Goal: Task Accomplishment & Management: Use online tool/utility

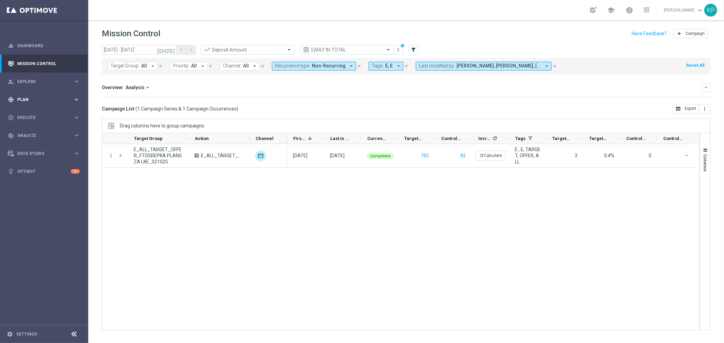
click at [48, 100] on span "Plan" at bounding box center [45, 100] width 56 height 4
click at [42, 132] on span "Templates" at bounding box center [42, 134] width 49 height 4
click at [30, 143] on link "Optimail" at bounding box center [46, 143] width 50 height 5
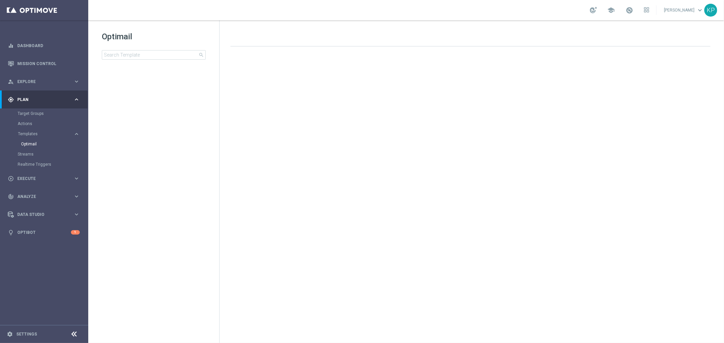
click at [235, 20] on div "Drag here to set row groups Drag here to set column labels F header" at bounding box center [471, 181] width 504 height 323
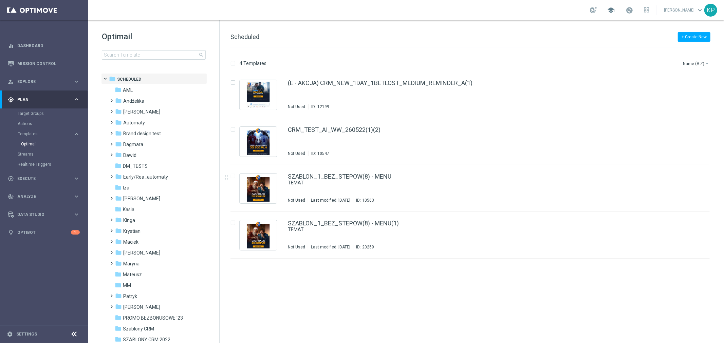
click at [608, 11] on span "school" at bounding box center [610, 9] width 7 height 7
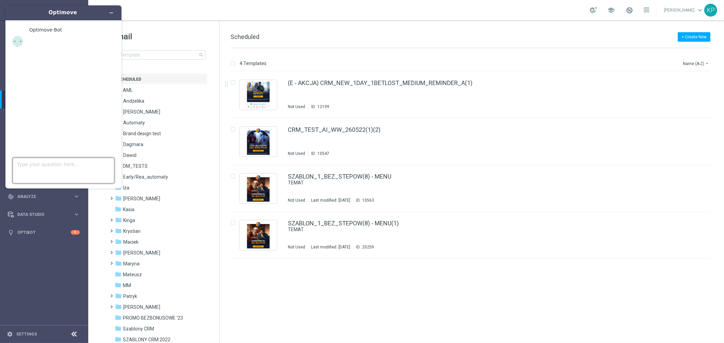
click at [51, 165] on textarea "Type your question here..." at bounding box center [64, 171] width 102 height 26
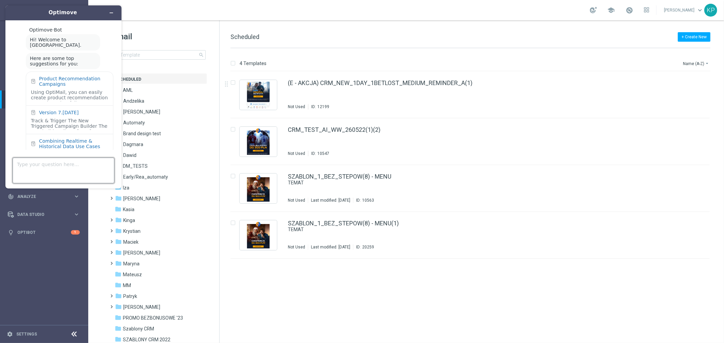
scroll to position [23, 0]
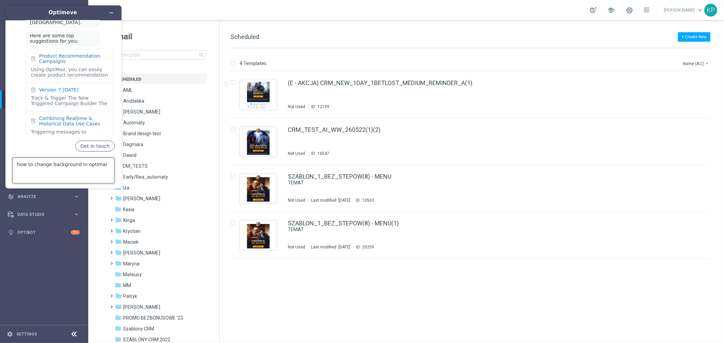
type textarea "how to change background in optimail"
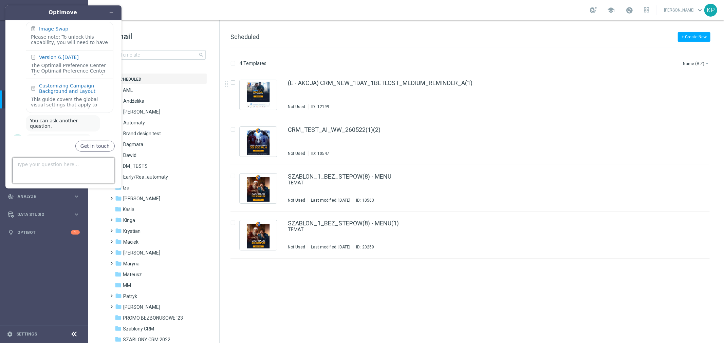
scroll to position [210, 0]
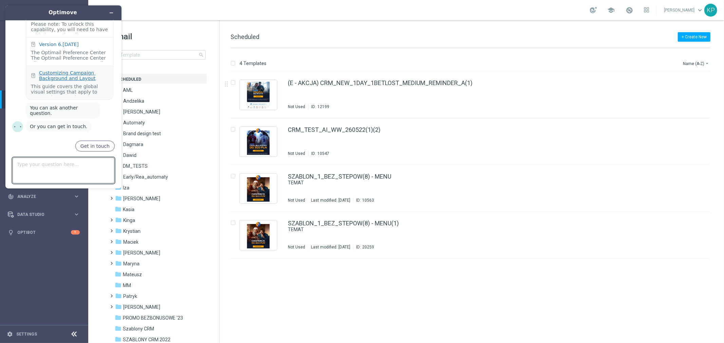
click at [74, 81] on div "Customizing Campaign Background and Layout" at bounding box center [73, 75] width 69 height 11
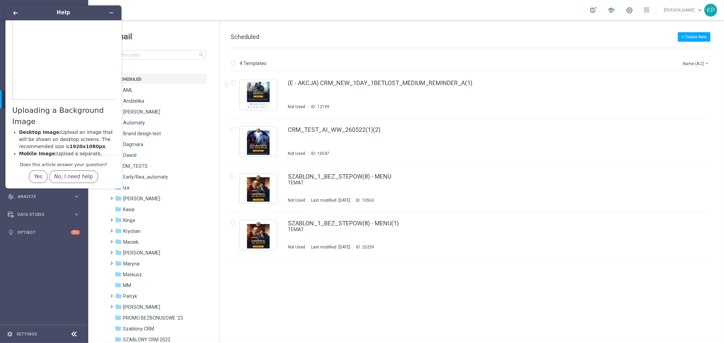
scroll to position [113, 0]
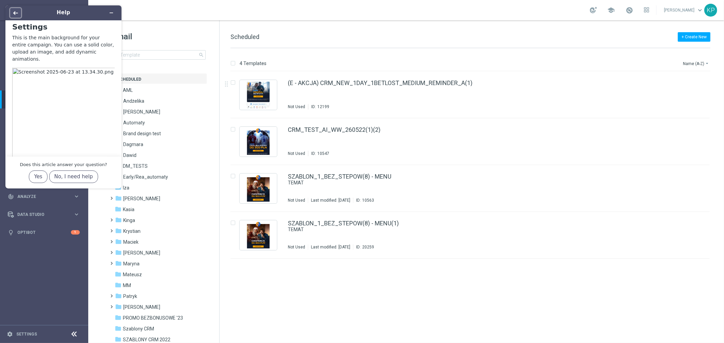
click at [17, 13] on icon "Back" at bounding box center [15, 13] width 5 height 4
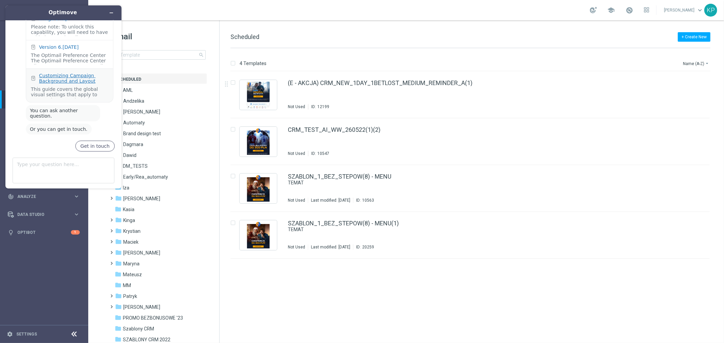
scroll to position [170, 0]
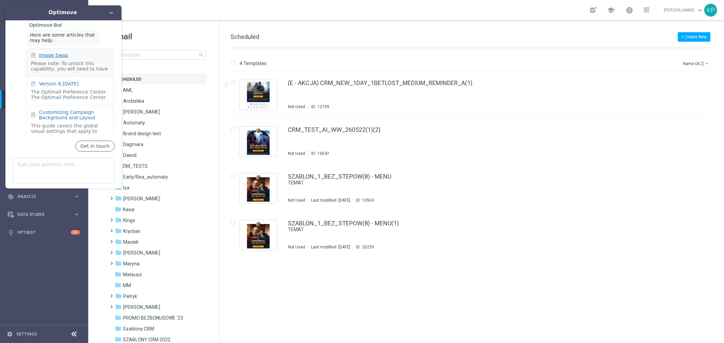
click at [57, 56] on div "Image Swap" at bounding box center [53, 55] width 29 height 5
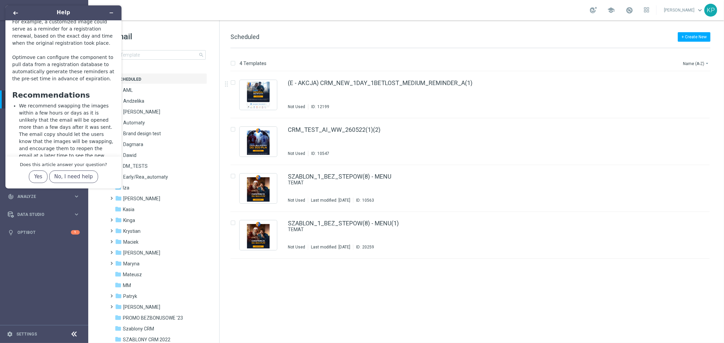
scroll to position [823, 0]
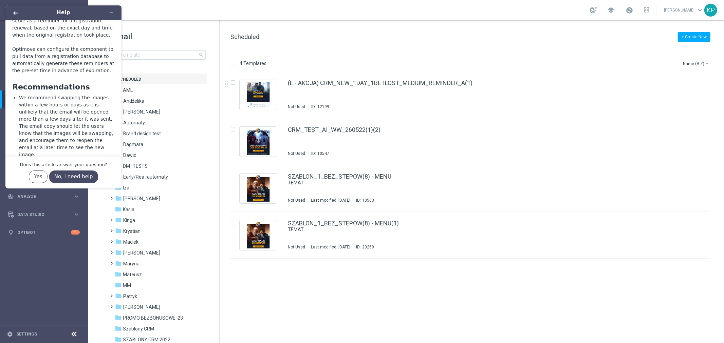
click at [77, 177] on button "No, I need help" at bounding box center [73, 177] width 49 height 13
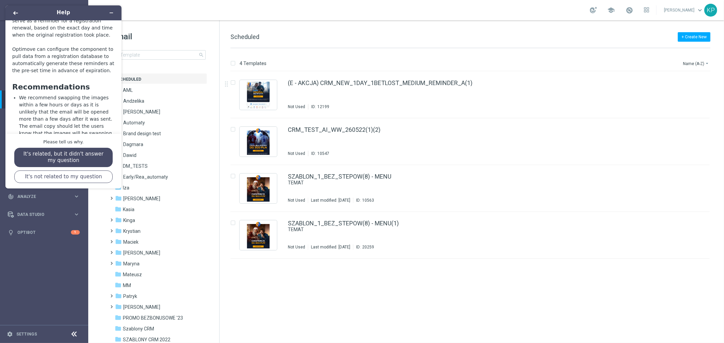
click at [51, 159] on button "It's related, but it didn't answer my question" at bounding box center [63, 157] width 99 height 19
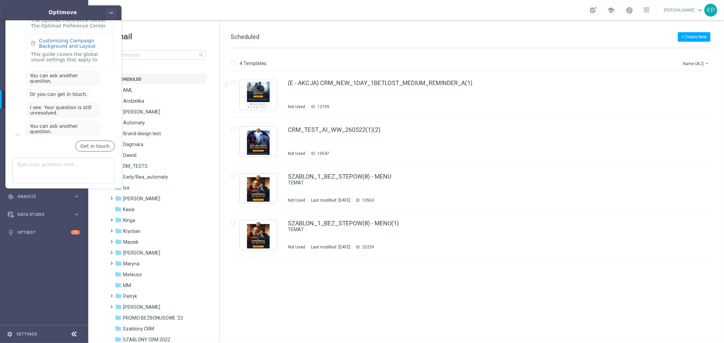
scroll to position [255, 0]
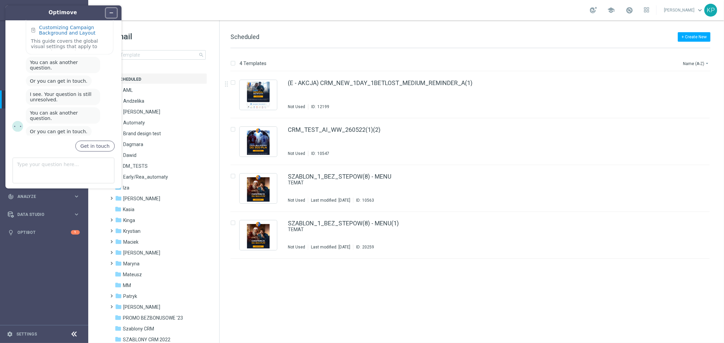
click at [110, 11] on icon "Minimize widget" at bounding box center [111, 13] width 5 height 5
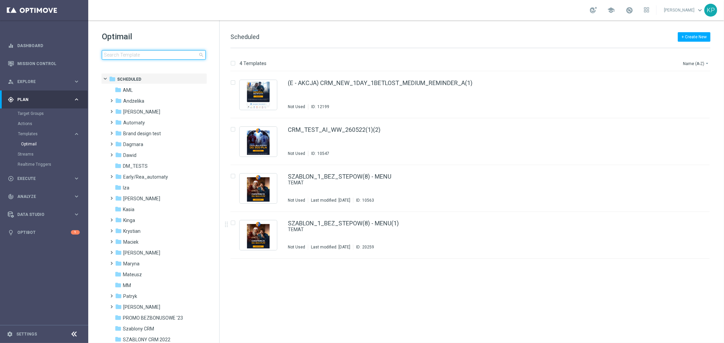
click at [172, 51] on input at bounding box center [154, 54] width 104 height 9
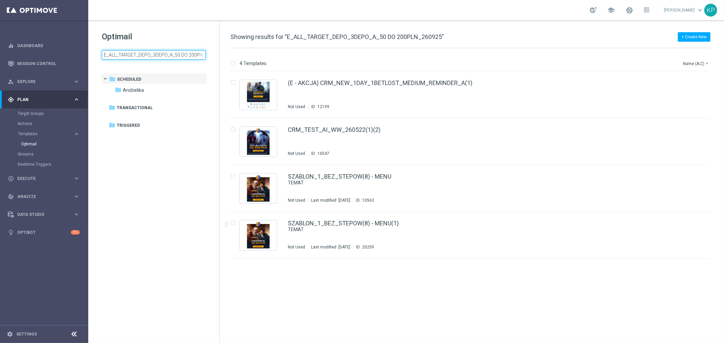
scroll to position [0, 22]
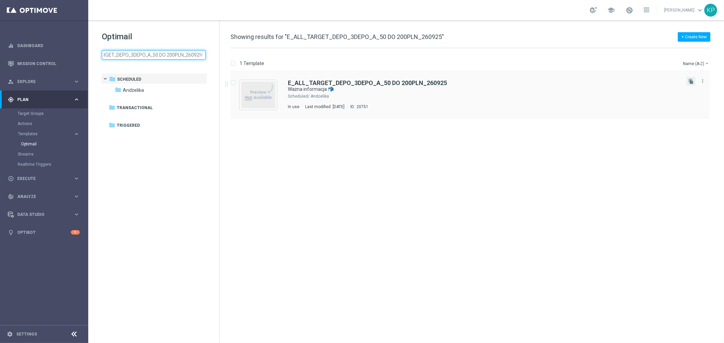
type input "E_ALL_TARGET_DEPO_3DEPO_A_50 DO 200PLN_260925"
click at [687, 80] on button "file_copy" at bounding box center [690, 81] width 9 height 9
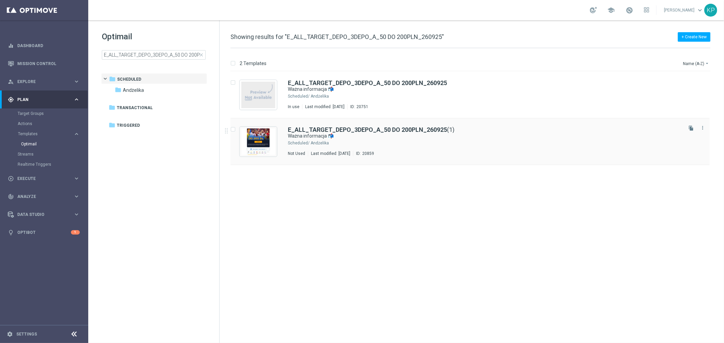
click at [491, 141] on div "Andżelika" at bounding box center [495, 142] width 370 height 5
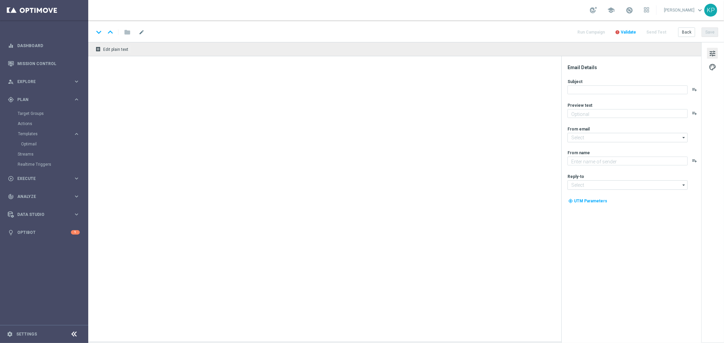
type input "E_ALL_TARGET_DEPO_3DEPO_A_50 DO 200PLN_260925(1)"
type textarea "Bonus od wpłaty do 200 zł czeka 🚨 Otwórz i sprawdź ⬅️"
type textarea "STS"
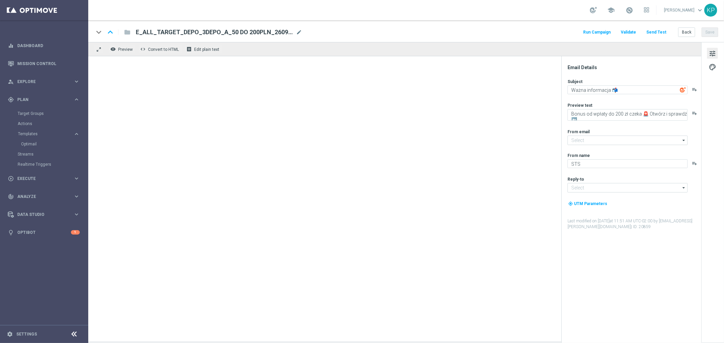
type input "[EMAIL_ADDRESS][DOMAIN_NAME]"
click at [297, 31] on span "mode_edit" at bounding box center [299, 32] width 6 height 6
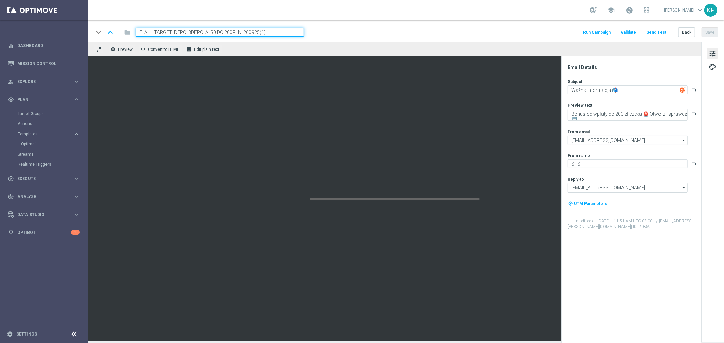
paste input "B DO 200PLNA25_031025"
type input "E_ALL_TARGET_DEPO_3DEPO_AB DO 200PLNA25_031025"
click at [400, 22] on div "keyboard_arrow_down keyboard_arrow_up folder E_ALL_TARGET_DEPO_3DEPO_AB DO 200P…" at bounding box center [405, 31] width 635 height 22
click at [490, 30] on div "keyboard_arrow_down keyboard_arrow_up folder E_ALL_TARGET_DEPO_3DEPO_AB DO 200P…" at bounding box center [406, 32] width 624 height 9
click at [711, 33] on button "Save" at bounding box center [709, 31] width 17 height 9
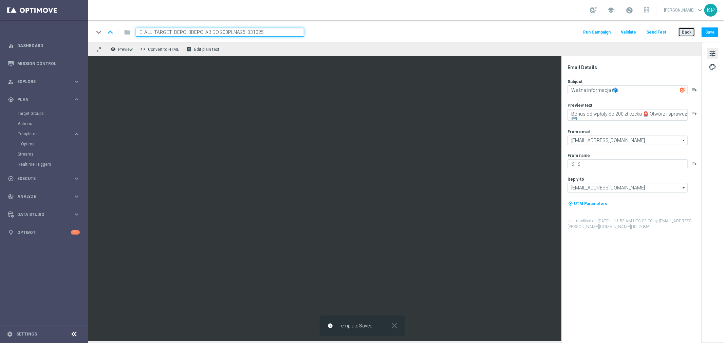
click at [686, 36] on button "Back" at bounding box center [686, 31] width 17 height 9
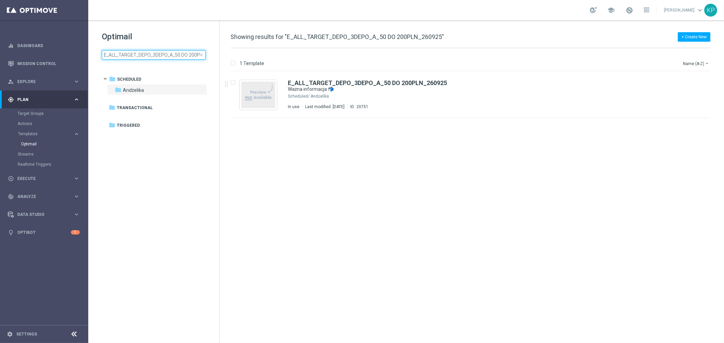
click at [188, 58] on input "E_ALL_TARGET_DEPO_3DEPO_A_50 DO 200PLN_260925" at bounding box center [154, 54] width 104 height 9
type input "E_ALL_TARGET_DEPO_3DEPO_AB DO 200PLNA25_031025"
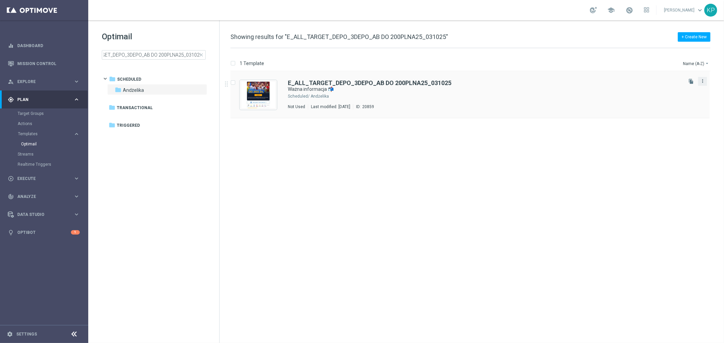
click at [701, 81] on icon "more_vert" at bounding box center [702, 80] width 5 height 5
click at [677, 86] on div "Move" at bounding box center [675, 88] width 41 height 5
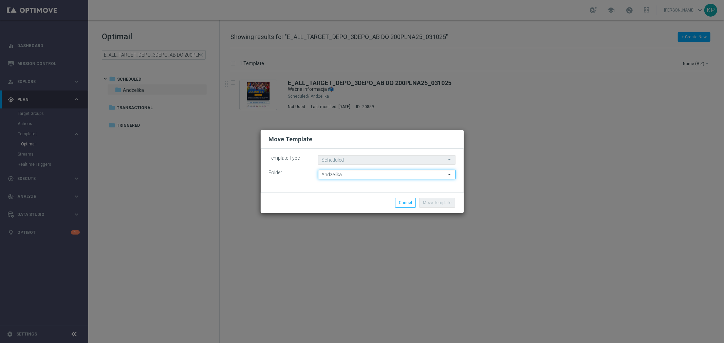
click at [357, 172] on input "Andżelika" at bounding box center [386, 174] width 137 height 9
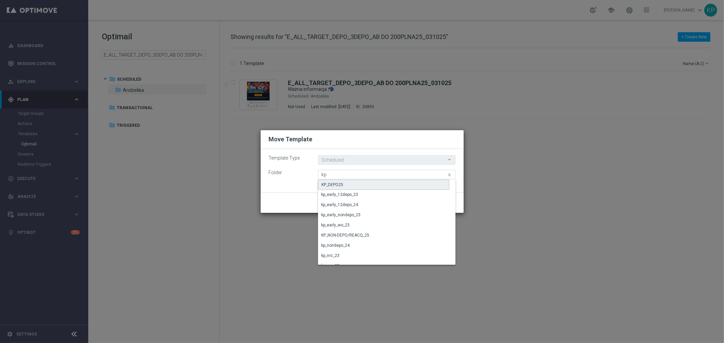
click at [358, 183] on div "KP_DEPO25" at bounding box center [384, 185] width 132 height 10
type input "KP_DEPO25"
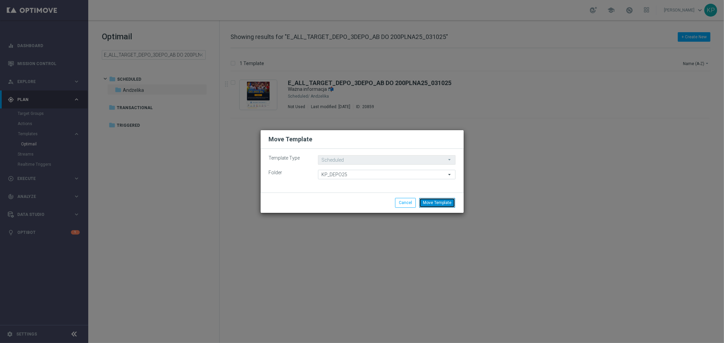
click at [435, 200] on button "Move Template" at bounding box center [437, 202] width 36 height 9
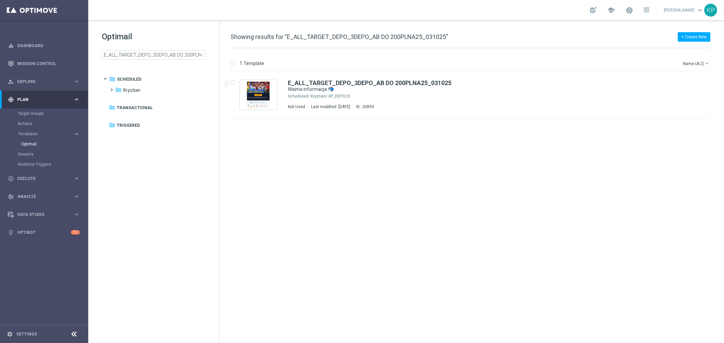
click at [375, 177] on div "insert_drive_file E_ALL_TARGET_DEPO_3DEPO_AB DO 200PLNA25_031025 Ważna informac…" at bounding box center [473, 208] width 499 height 272
click at [427, 94] on div "Krystian/ KP_DEPO25" at bounding box center [495, 96] width 370 height 5
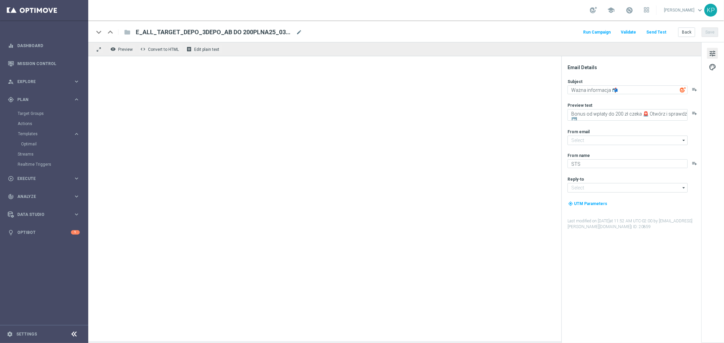
type input "[EMAIL_ADDRESS][DOMAIN_NAME]"
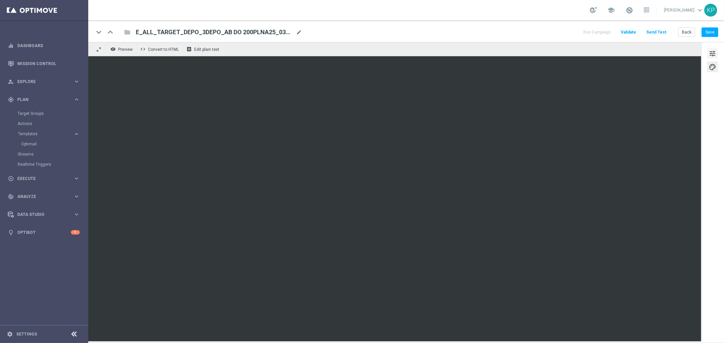
click at [712, 53] on span "tune" at bounding box center [711, 53] width 7 height 9
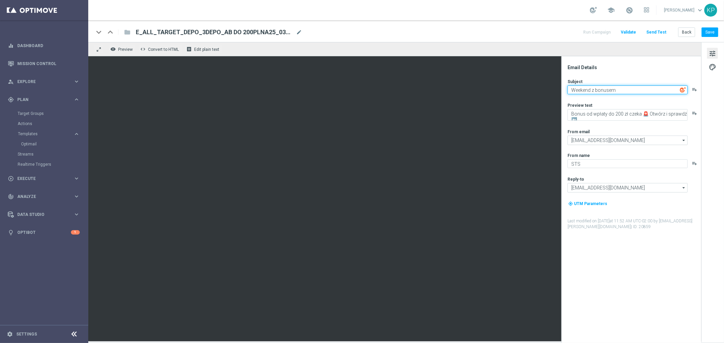
paste textarea "💰"
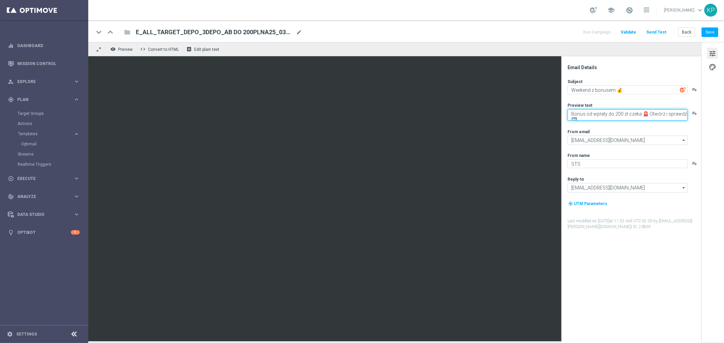
click at [613, 116] on textarea "Bonus od wpłaty do 200 zł czeka 🚨 Otwórz i sprawdź ⬅️" at bounding box center [627, 115] width 120 height 12
click at [623, 118] on textarea "Bonus od wpłaty do 200 zł czeka 🚨 Otwórz i sprawdź ⬅️" at bounding box center [627, 115] width 120 height 12
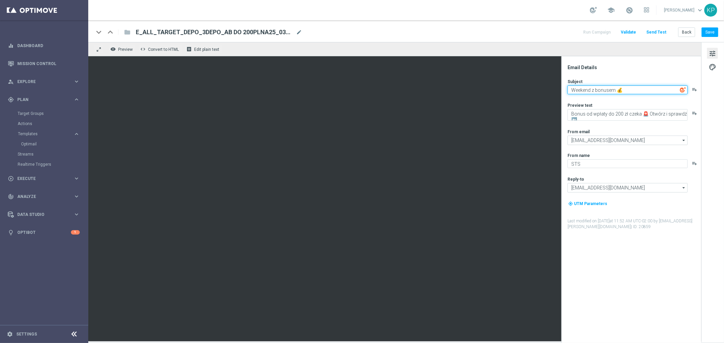
click at [615, 90] on textarea "Weekend z bonusem 💰" at bounding box center [627, 89] width 120 height 9
type textarea "Weekend z bonusem do 200 zł💰"
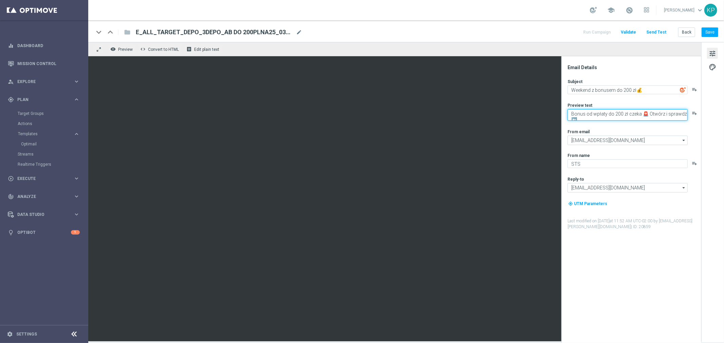
click at [609, 111] on textarea "Bonus od wpłaty do 200 zł czeka 🚨 Otwórz i sprawdź ⬅️" at bounding box center [627, 115] width 120 height 12
click at [645, 42] on div "remove_red_eye Preview code Convert to HTML receipt Edit plain text" at bounding box center [394, 49] width 613 height 14
click at [651, 116] on textarea "Zgarnij ekstra kasę i typuj w STS" at bounding box center [627, 113] width 120 height 9
paste textarea "🔥"
type textarea "Zgarnij ekstra kasę i typuj w STS 🔥"
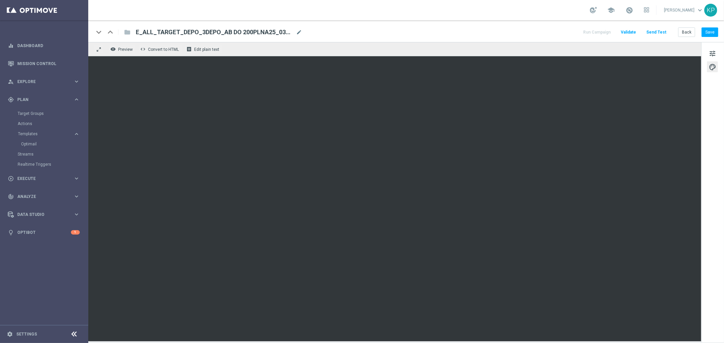
click at [718, 49] on div "tune palette" at bounding box center [712, 192] width 23 height 301
click at [716, 51] on span "tune" at bounding box center [711, 53] width 7 height 9
click at [713, 50] on span "tune" at bounding box center [711, 53] width 7 height 9
click at [706, 32] on button "Save" at bounding box center [709, 31] width 17 height 9
click at [720, 48] on div "tune palette" at bounding box center [712, 192] width 23 height 301
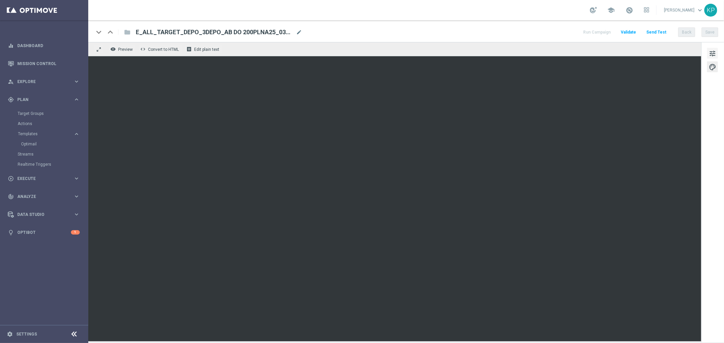
click at [716, 50] on span "tune" at bounding box center [711, 53] width 7 height 9
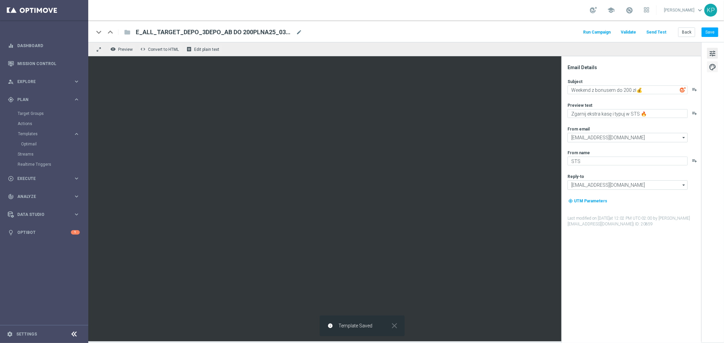
click at [710, 69] on span "palette" at bounding box center [711, 67] width 7 height 9
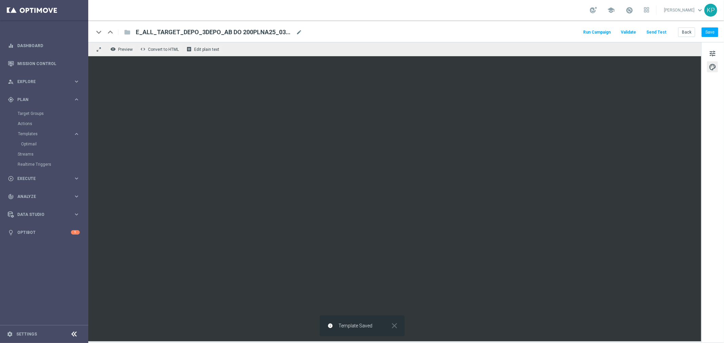
click at [470, 39] on div "keyboard_arrow_down keyboard_arrow_up folder E_ALL_TARGET_DEPO_3DEPO_AB DO 200P…" at bounding box center [405, 31] width 635 height 22
click at [690, 32] on button "Back" at bounding box center [686, 31] width 17 height 9
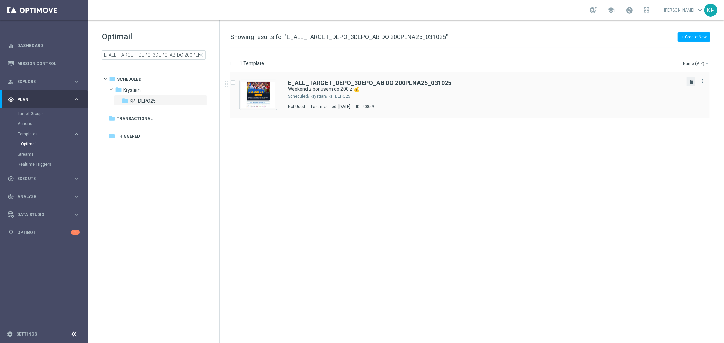
click at [691, 80] on icon "file_copy" at bounding box center [690, 81] width 5 height 5
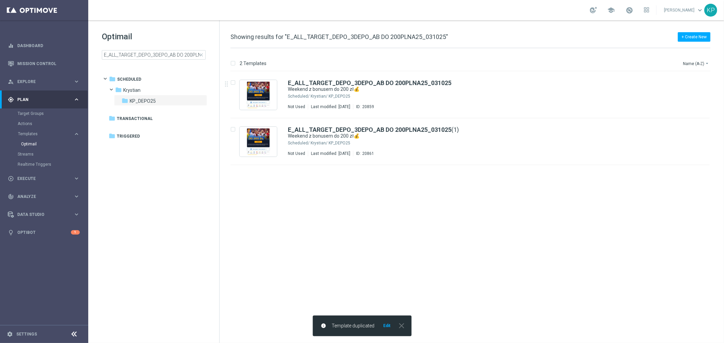
click at [311, 13] on div "school [PERSON_NAME] keyboard_arrow_down KP" at bounding box center [405, 10] width 635 height 20
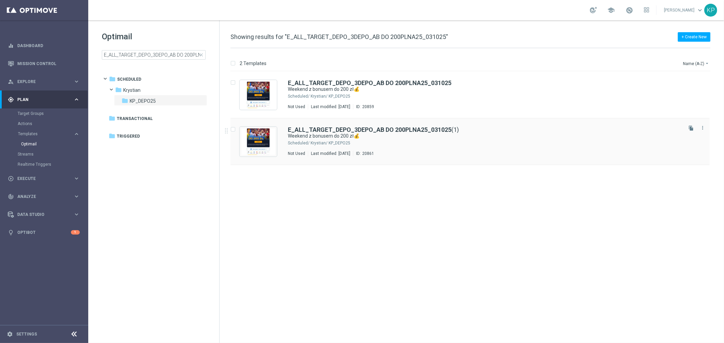
click at [492, 141] on div "Krystian/ KP_DEPO25" at bounding box center [495, 142] width 370 height 5
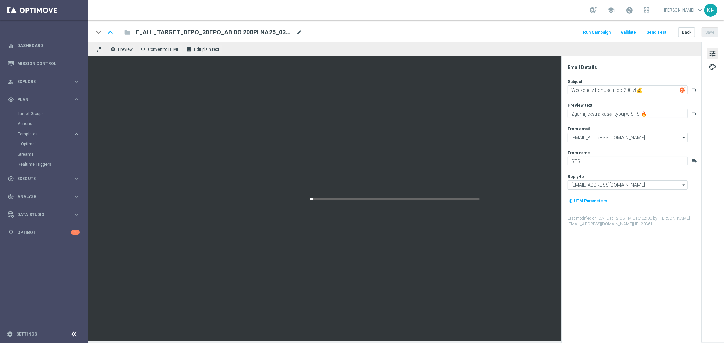
click at [301, 29] on span "mode_edit" at bounding box center [299, 32] width 6 height 6
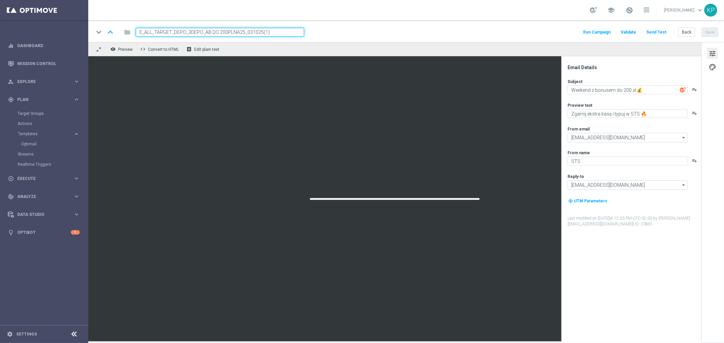
paste input "B50_031025"
type input "E_ALL_TARGET_DEPO_3DEPO_AB DO 200PLNB50_031025"
click at [392, 23] on div "keyboard_arrow_down keyboard_arrow_up folder E_ALL_TARGET_DEPO_3DEPO_AB DO 200P…" at bounding box center [405, 31] width 635 height 22
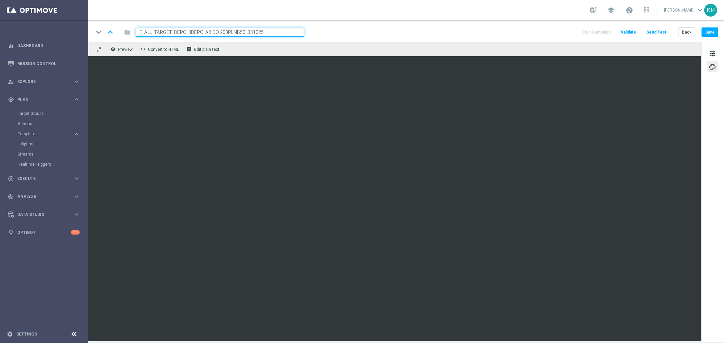
click at [527, 28] on div "keyboard_arrow_down keyboard_arrow_up folder E_ALL_TARGET_DEPO_3DEPO_AB DO 200P…" at bounding box center [406, 32] width 624 height 9
click at [713, 32] on button "Save" at bounding box center [709, 31] width 17 height 9
drag, startPoint x: 708, startPoint y: 153, endPoint x: 700, endPoint y: 145, distance: 11.3
click at [708, 152] on div "tune palette" at bounding box center [712, 192] width 23 height 301
click at [687, 31] on button "Back" at bounding box center [686, 31] width 17 height 9
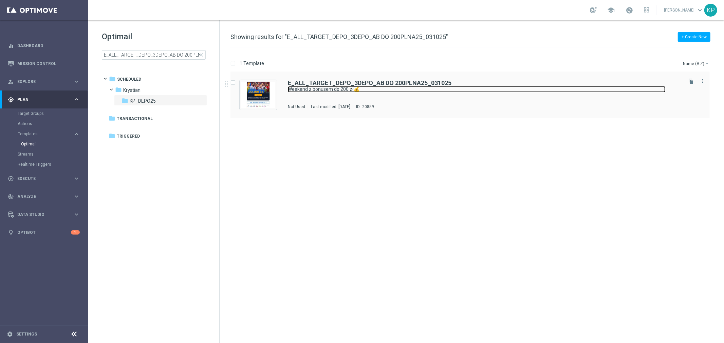
click at [407, 92] on link "Weekend z bonusem do 200 zł💰" at bounding box center [477, 89] width 378 height 6
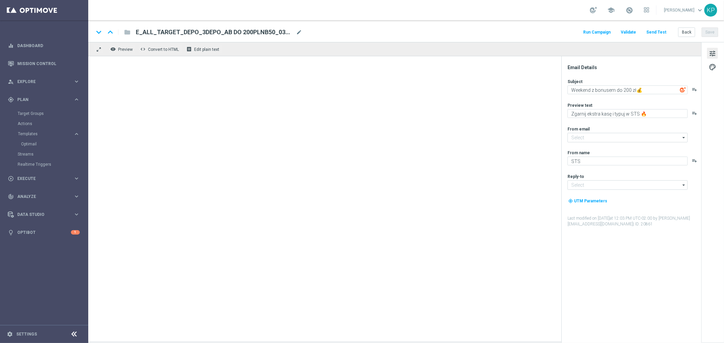
type input "[EMAIL_ADDRESS][DOMAIN_NAME]"
click at [620, 89] on textarea "Weekend z bonusem do 200 zł💰" at bounding box center [627, 89] width 120 height 9
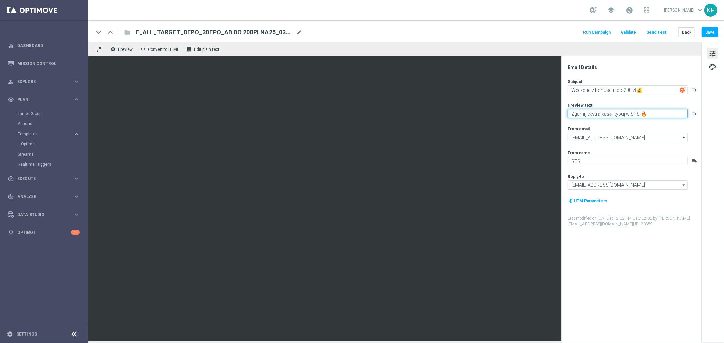
click at [604, 110] on textarea "Zgarnij ekstra kasę i typuj w STS 🔥" at bounding box center [627, 113] width 120 height 9
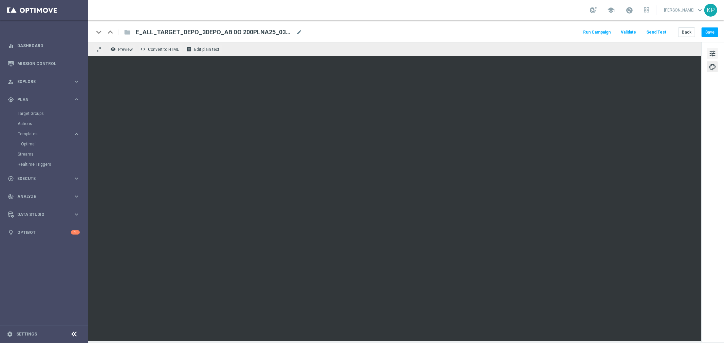
click at [711, 50] on span "tune" at bounding box center [711, 53] width 7 height 9
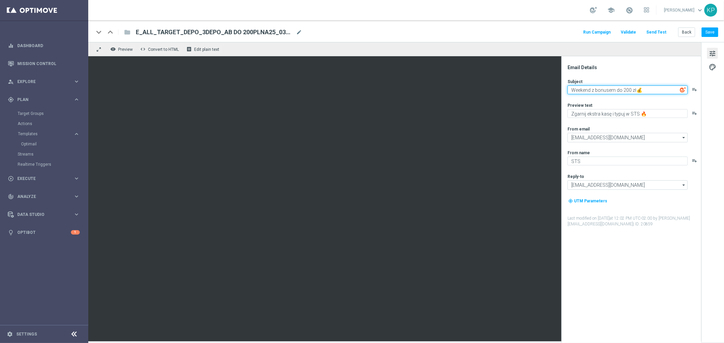
click at [648, 87] on textarea "Weekend z bonusem do 200 zł💰" at bounding box center [627, 89] width 120 height 9
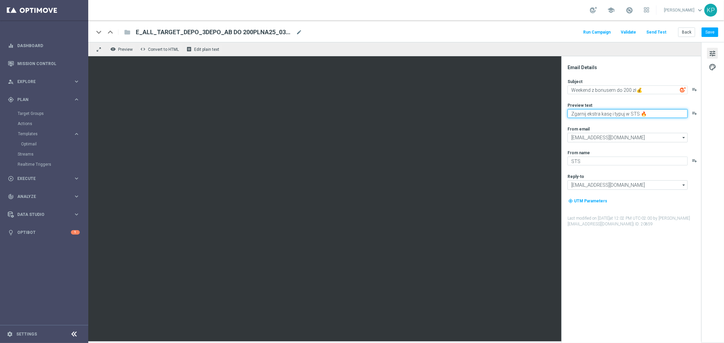
click at [631, 110] on textarea "Zgarnij ekstra kasę i typuj w STS 🔥" at bounding box center [627, 113] width 120 height 9
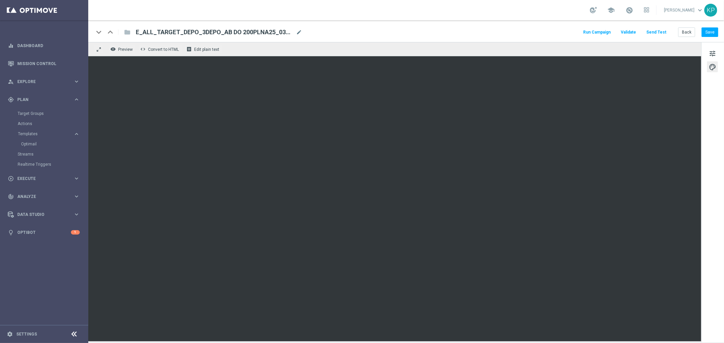
click at [503, 6] on div "school [PERSON_NAME] keyboard_arrow_down KP" at bounding box center [405, 10] width 635 height 20
click at [35, 110] on div "Target Groups" at bounding box center [53, 114] width 70 height 10
click at [35, 112] on link "Target Groups" at bounding box center [44, 113] width 53 height 5
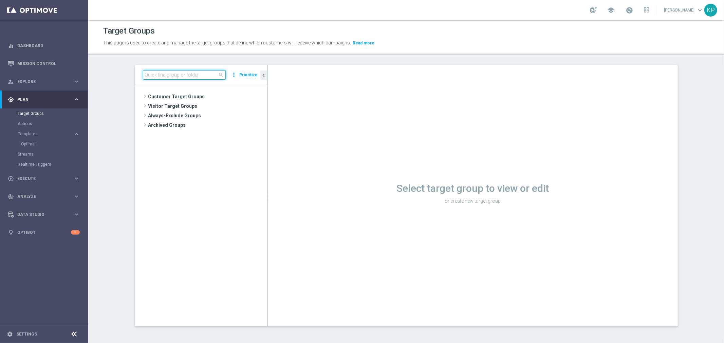
click at [189, 78] on input at bounding box center [184, 74] width 83 height 9
paste input "E_ALL_TARGET_DEPO_3DEPO_AB DO 200PLN_031025"
type input "E_ALL_TARGET_DEPO_3DEPO_AB DO 200PLN_031025"
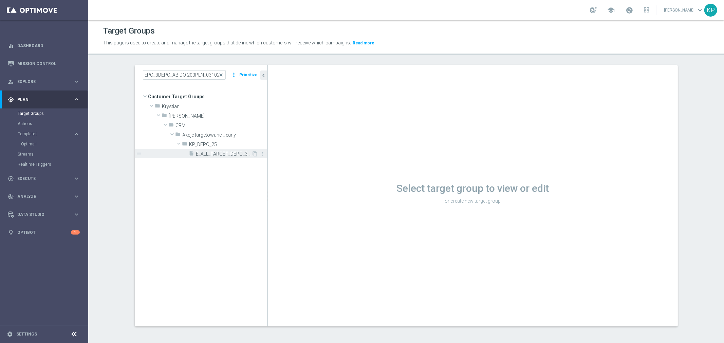
click at [212, 157] on div "insert_drive_file E_ALL_TARGET_DEPO_3DEPO_AB DO 200PLN_031025" at bounding box center [220, 153] width 63 height 9
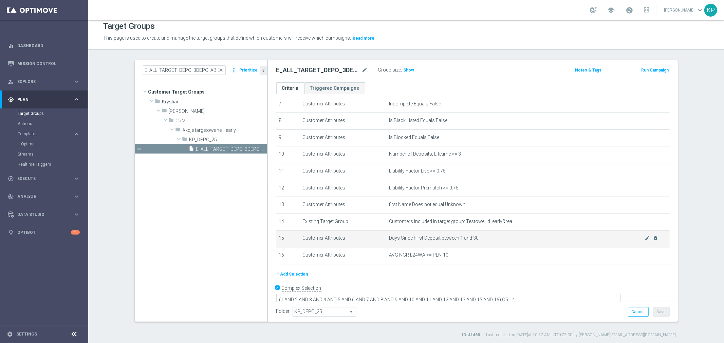
scroll to position [6, 0]
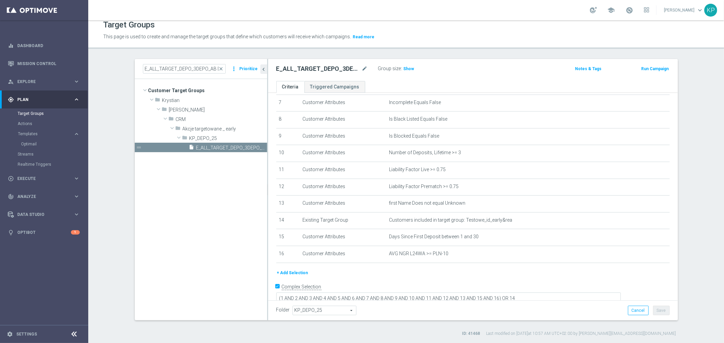
click at [292, 269] on button "+ Add Selection" at bounding box center [292, 272] width 33 height 7
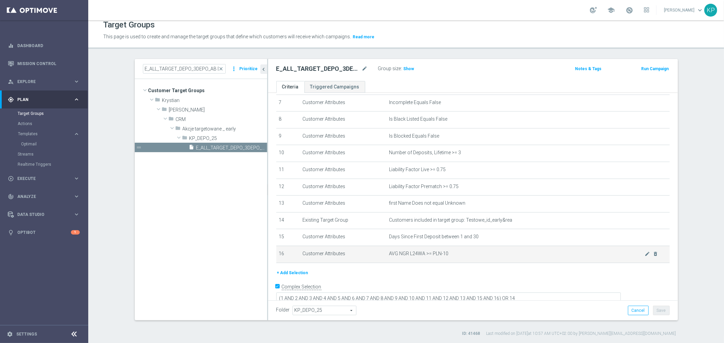
scroll to position [116, 0]
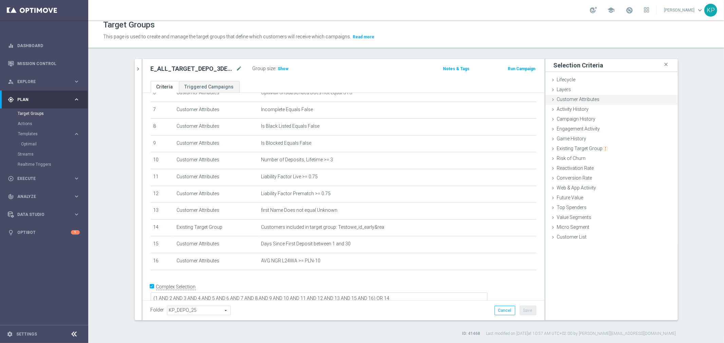
click at [568, 102] on div "Customer Attributes done" at bounding box center [611, 100] width 132 height 10
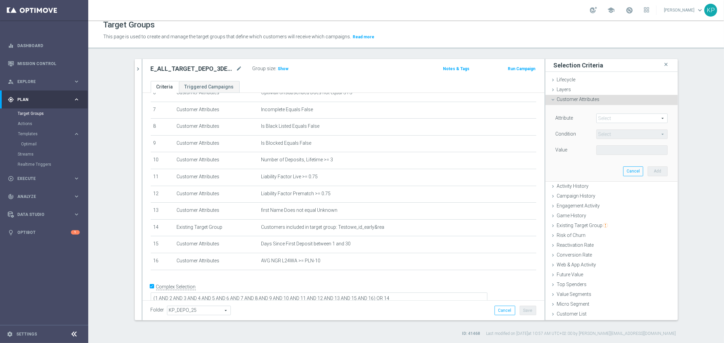
click at [596, 117] on span at bounding box center [631, 118] width 71 height 9
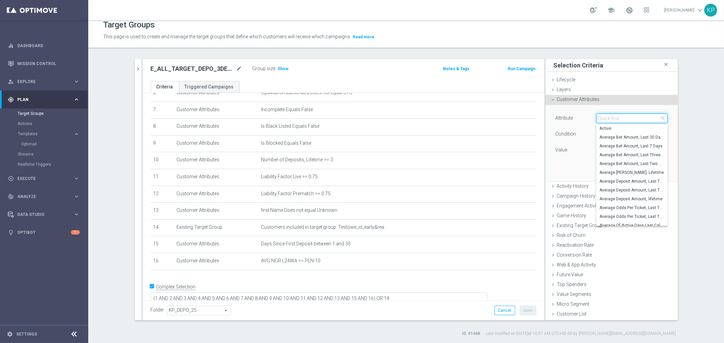
click at [597, 117] on input "search" at bounding box center [631, 118] width 71 height 9
type input "ema"
click at [638, 133] on label "Email Agree" at bounding box center [631, 137] width 71 height 9
type input "Email Agree"
type input "Equals"
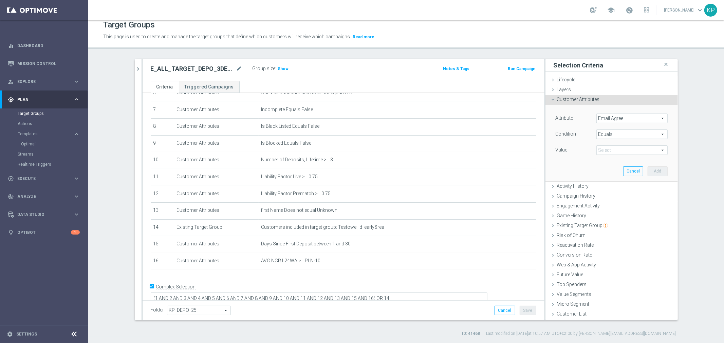
scroll to position [0, 0]
click at [618, 148] on span at bounding box center [631, 150] width 71 height 9
click at [609, 167] on span "TRUE" at bounding box center [631, 169] width 64 height 5
type input "TRUE"
click at [650, 173] on button "Add" at bounding box center [657, 171] width 20 height 9
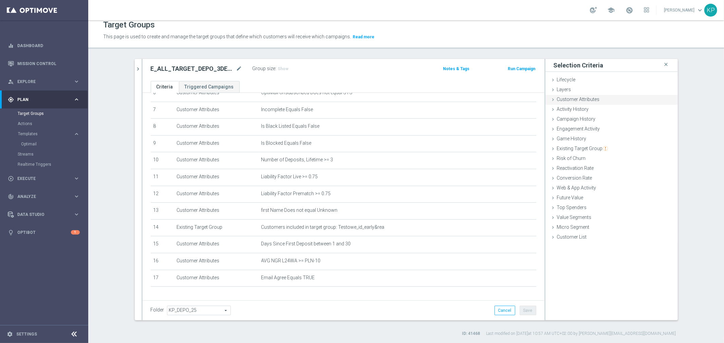
click at [587, 101] on span "Customer Attributes" at bounding box center [578, 99] width 43 height 5
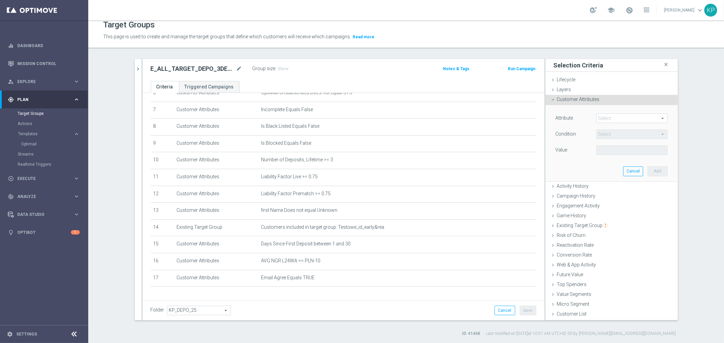
click at [620, 115] on span at bounding box center [631, 118] width 71 height 9
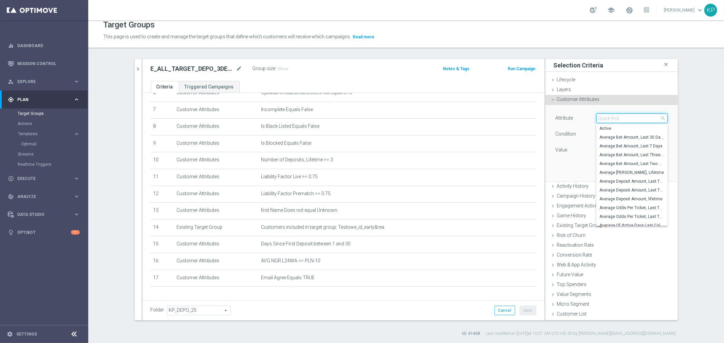
click at [619, 116] on input "search" at bounding box center [631, 118] width 71 height 9
type input "p"
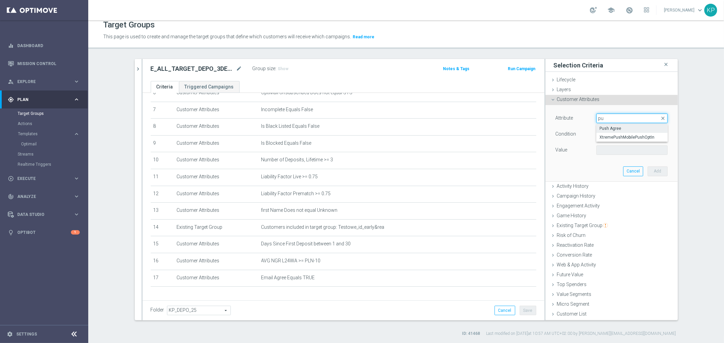
type input "pu"
click at [626, 131] on span "Push Agree" at bounding box center [631, 128] width 64 height 5
type input "Push Agree"
type input "Equals"
click at [610, 147] on span at bounding box center [631, 150] width 71 height 9
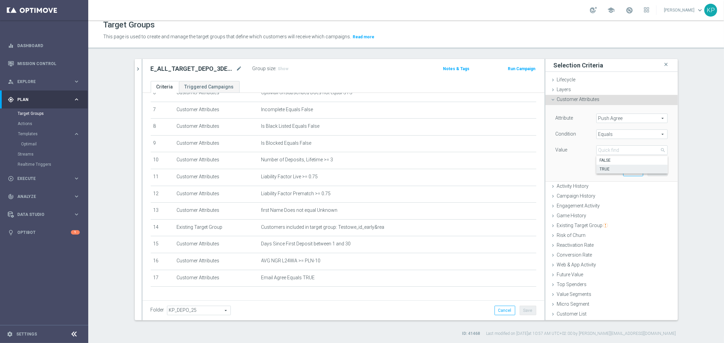
click at [605, 168] on span "TRUE" at bounding box center [631, 169] width 64 height 5
type input "TRUE"
click at [649, 174] on button "Add" at bounding box center [657, 171] width 20 height 9
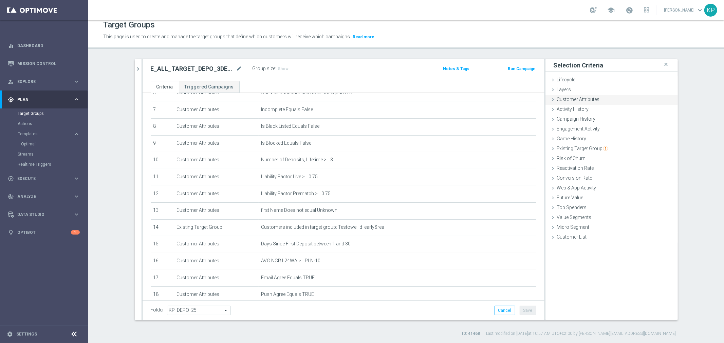
click at [615, 99] on div "Customer Attributes done selection saved" at bounding box center [611, 100] width 132 height 10
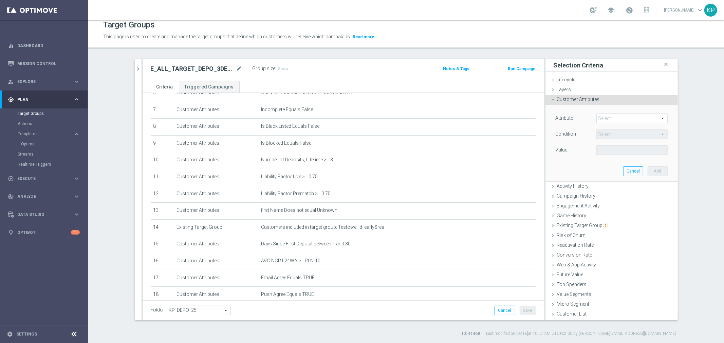
click at [615, 114] on span at bounding box center [631, 118] width 71 height 9
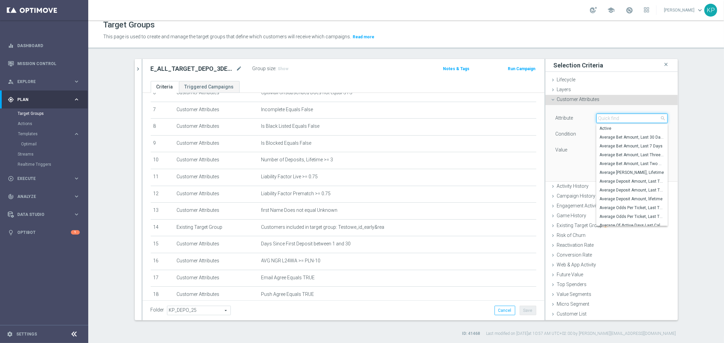
click at [612, 117] on input "search" at bounding box center [631, 118] width 71 height 9
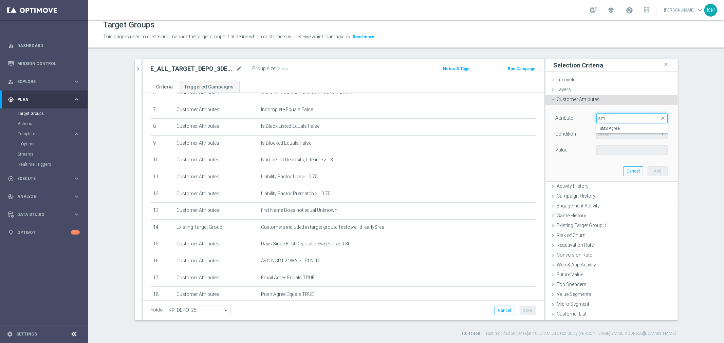
type input "sms"
click at [611, 127] on span "SMS Agree" at bounding box center [631, 128] width 64 height 5
type input "SMS Agree"
type input "Equals"
click at [612, 147] on span at bounding box center [631, 150] width 71 height 9
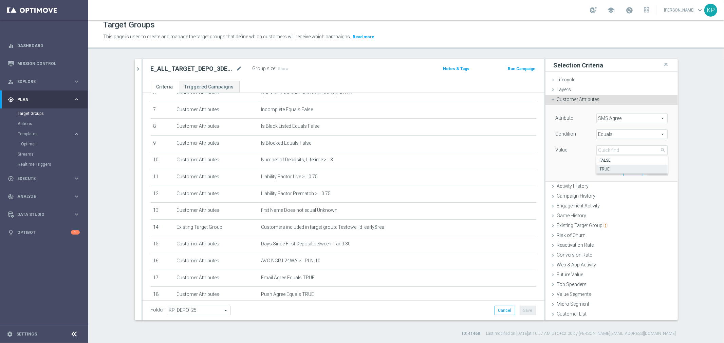
click at [606, 167] on span "TRUE" at bounding box center [631, 169] width 64 height 5
type input "TRUE"
click at [647, 170] on button "Add" at bounding box center [657, 171] width 20 height 9
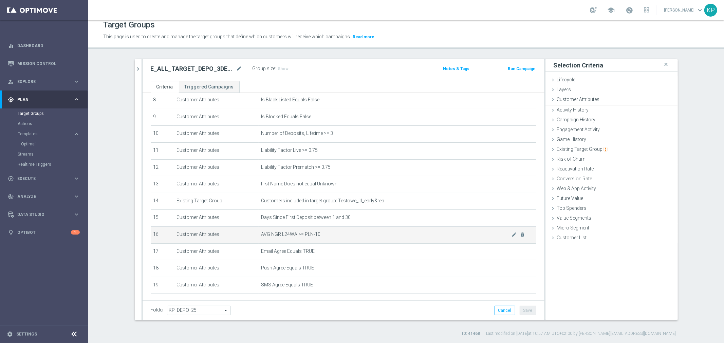
scroll to position [167, 0]
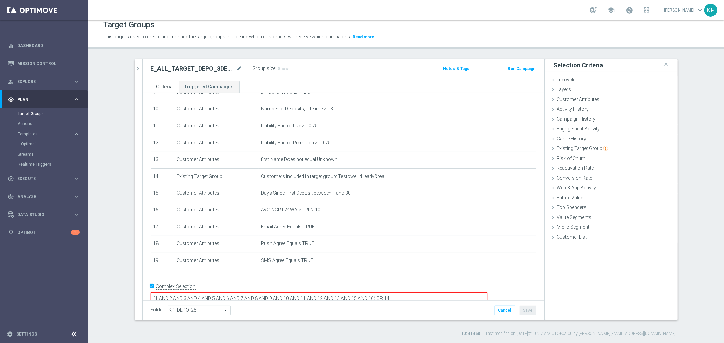
click at [420, 293] on textarea "(1 AND 2 AND 3 AND 4 AND 5 AND 6 AND 7 AND 8 AND 9 AND 10 AND 11 AND 12 AND 13 …" at bounding box center [319, 299] width 337 height 12
type textarea "(1 AND 2 AND 3 AND 4 AND 5 AND 6 AND 7 AND 8 AND 9 AND 10 AND 11 AND 12 AND 13 …"
click at [278, 68] on span "Show" at bounding box center [283, 68] width 11 height 5
click at [524, 309] on button "Save" at bounding box center [527, 310] width 17 height 9
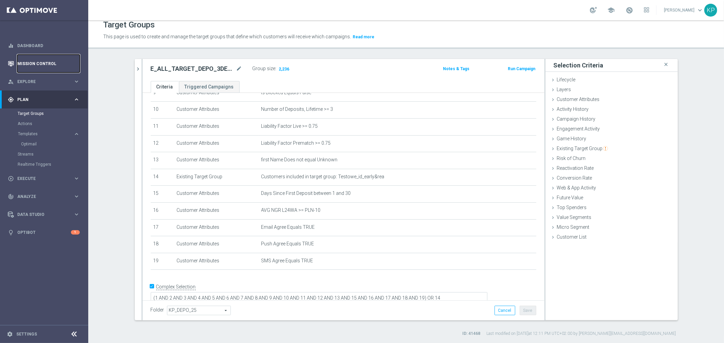
click at [66, 60] on link "Mission Control" at bounding box center [48, 64] width 62 height 18
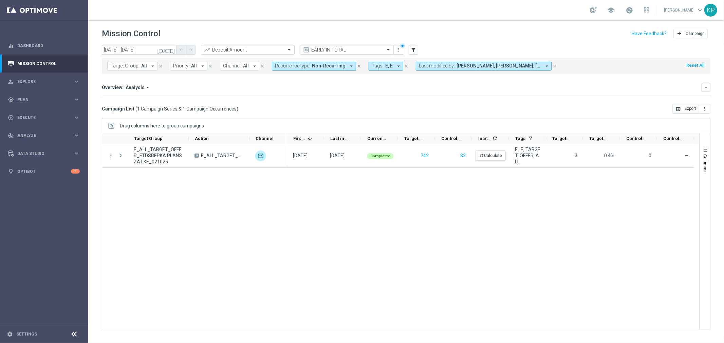
click at [405, 96] on div "Overview: Analysis arrow_drop_down keyboard_arrow_down Increase In Deposit Amou…" at bounding box center [406, 90] width 608 height 14
click at [164, 49] on input "02 Oct 2025 - 02 Oct 2025" at bounding box center [139, 49] width 75 height 9
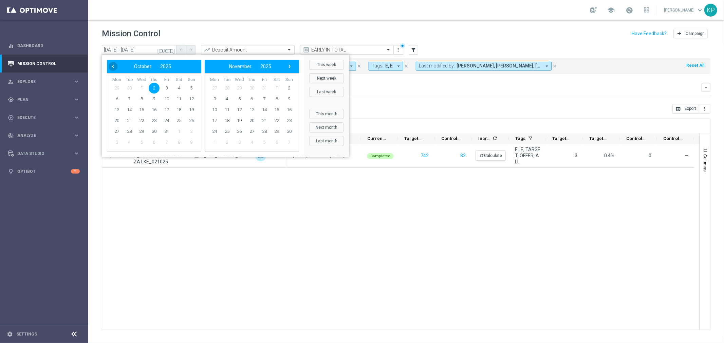
click at [116, 67] on span "‹" at bounding box center [113, 66] width 9 height 9
click at [168, 119] on span "26" at bounding box center [166, 120] width 11 height 11
type input "26 Sep 2025 - 26 Sep 2025"
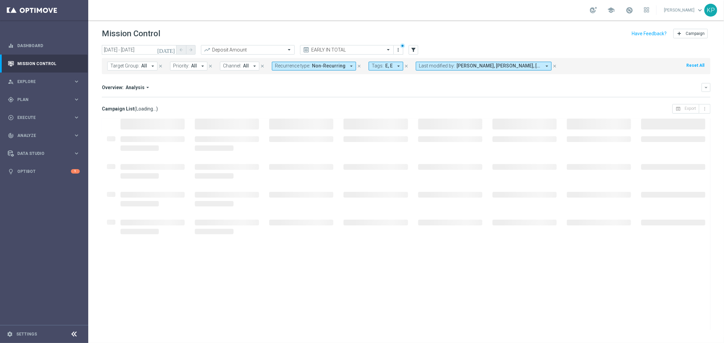
click at [247, 96] on div "Overview: Analysis arrow_drop_down keyboard_arrow_down Increase In Deposit Amou…" at bounding box center [406, 90] width 608 height 14
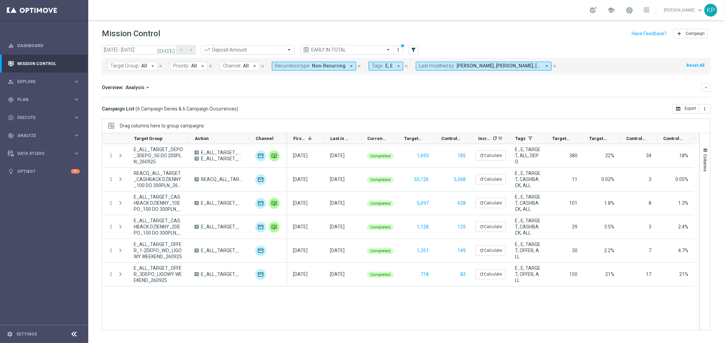
click at [493, 136] on icon "refresh" at bounding box center [494, 138] width 5 height 5
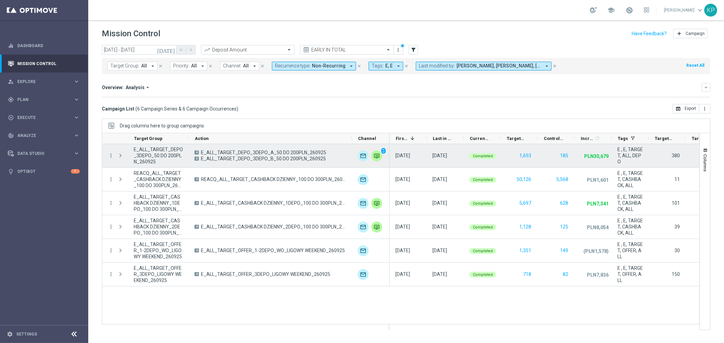
drag, startPoint x: 249, startPoint y: 138, endPoint x: 351, endPoint y: 145, distance: 102.6
click at [351, 145] on div at bounding box center [400, 231] width 597 height 197
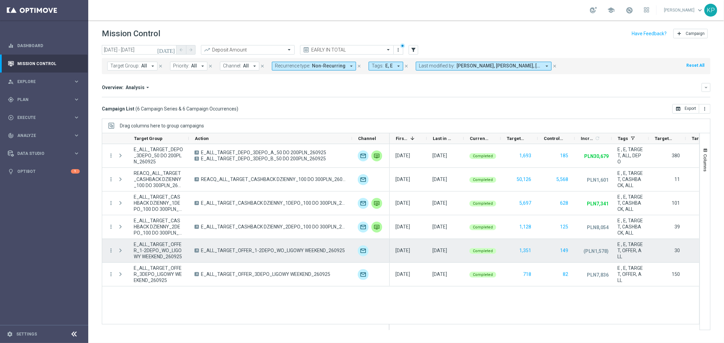
click at [284, 248] on span "E_ALL_TARGET_OFFER_1-2DEPO_WO_LIGOWY WEEKEND_260925" at bounding box center [273, 251] width 144 height 6
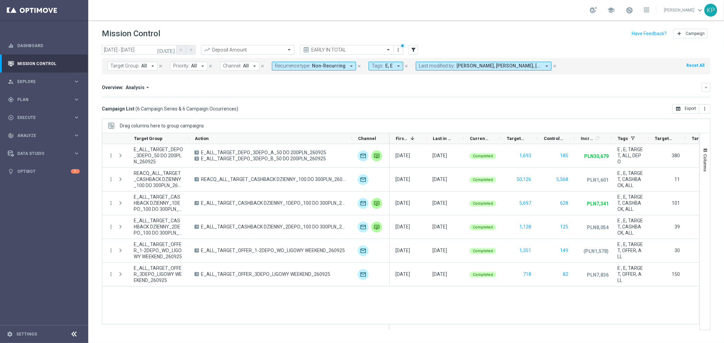
click at [610, 88] on div "Overview: Analysis arrow_drop_down" at bounding box center [401, 87] width 599 height 6
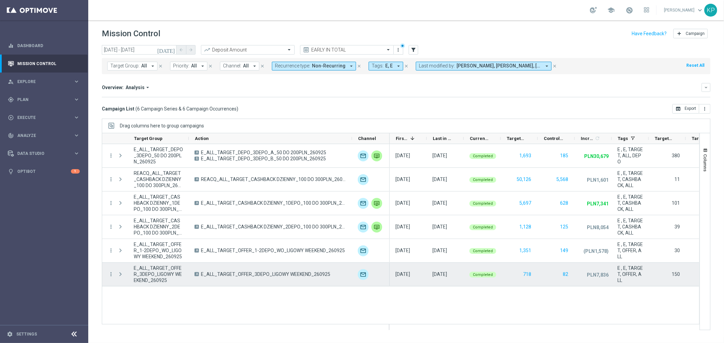
click at [294, 274] on span "E_ALL_TARGET_OFFER_3DEPO_LIGOWY WEEKEND_260925" at bounding box center [265, 274] width 129 height 6
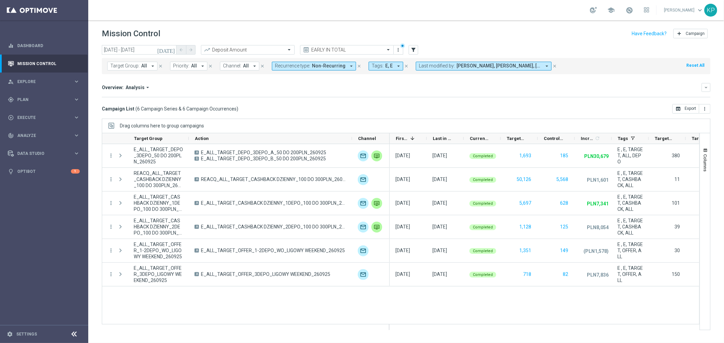
click at [606, 64] on div "Target Group: All arrow_drop_down close Priority: All arrow_drop_down close Cha…" at bounding box center [406, 66] width 608 height 16
click at [44, 96] on div "gps_fixed Plan keyboard_arrow_right" at bounding box center [44, 100] width 88 height 18
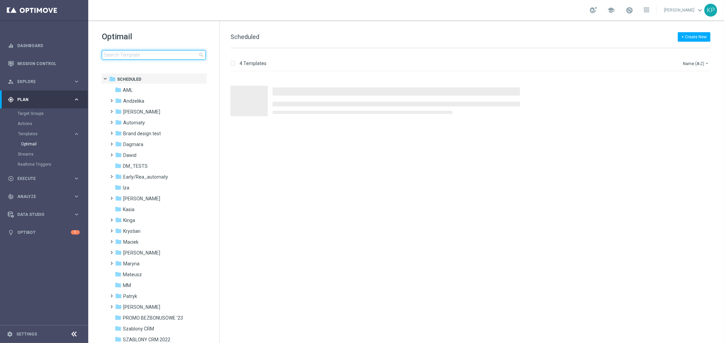
click at [167, 55] on input at bounding box center [154, 54] width 104 height 9
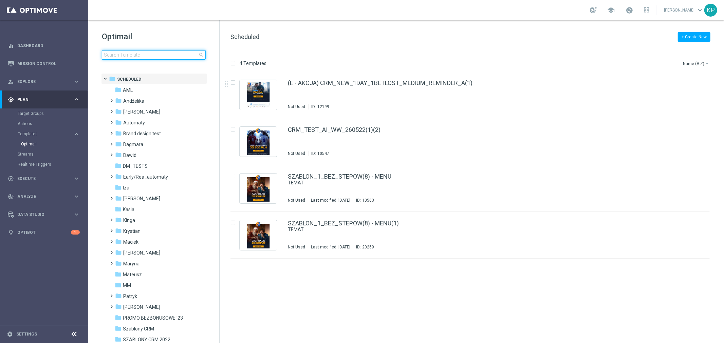
click at [174, 57] on input at bounding box center [154, 54] width 104 height 9
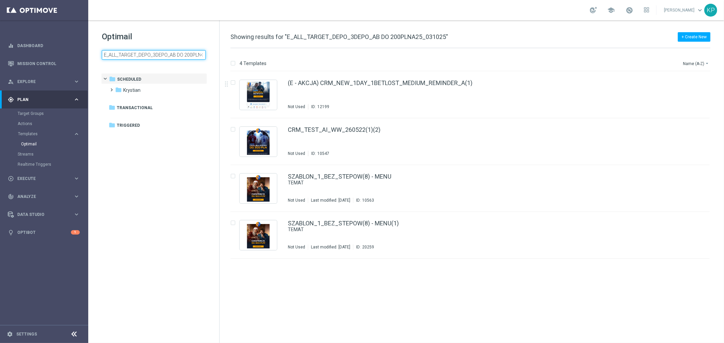
scroll to position [0, 26]
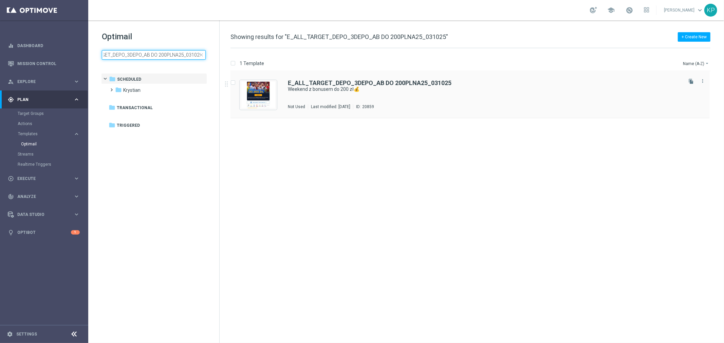
type input "E_ALL_TARGET_DEPO_3DEPO_AB DO 200PLNA25_031025"
click at [419, 101] on div "E_ALL_TARGET_DEPO_3DEPO_AB DO 200PLNA25_031025 Weekend z bonusem do 200 zł💰 Not…" at bounding box center [484, 95] width 393 height 30
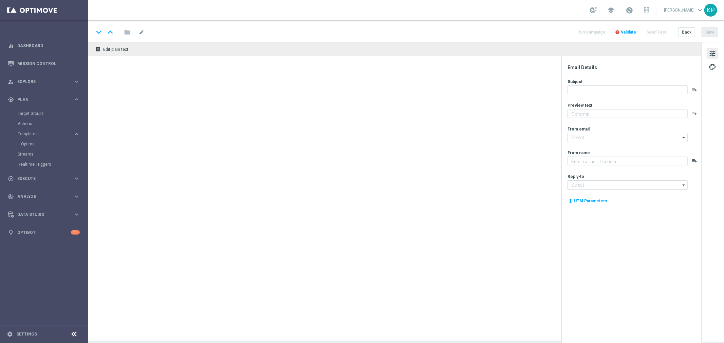
type textarea "Zgarnij ekstra kasę i typuj w STS 🔥"
type input "[EMAIL_ADDRESS][DOMAIN_NAME]"
type textarea "STS"
type input "[EMAIL_ADDRESS][DOMAIN_NAME]"
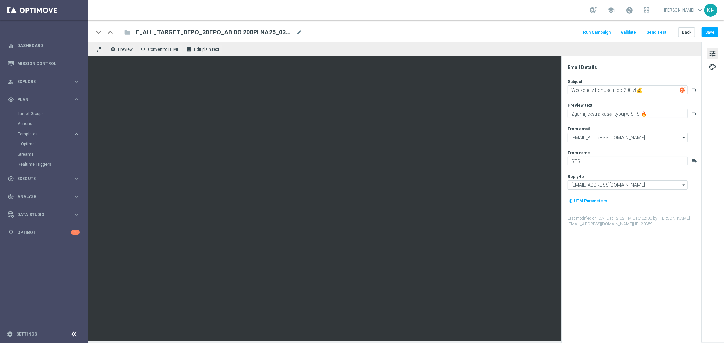
click at [653, 33] on button "Send Test" at bounding box center [656, 32] width 22 height 9
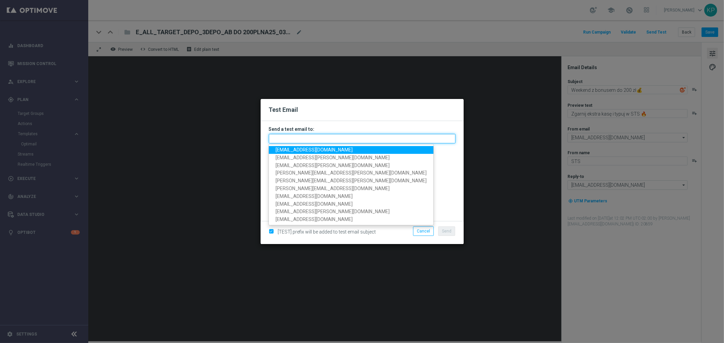
click at [302, 141] on input "text" at bounding box center [362, 138] width 187 height 9
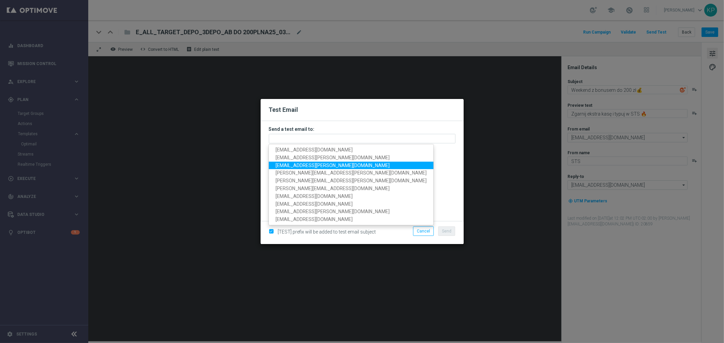
click at [300, 163] on span "[EMAIL_ADDRESS][PERSON_NAME][DOMAIN_NAME]" at bounding box center [332, 165] width 114 height 5
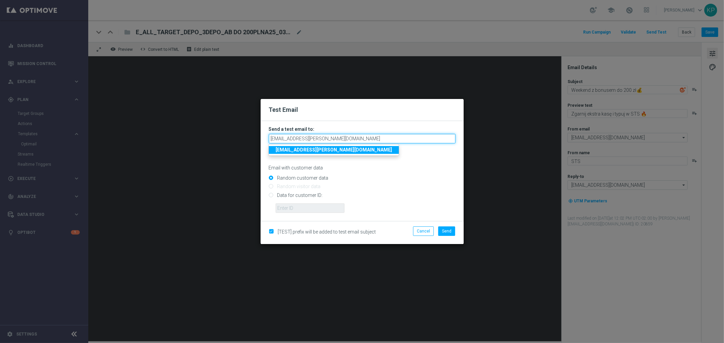
click at [332, 137] on input "[EMAIL_ADDRESS][PERSON_NAME][DOMAIN_NAME]" at bounding box center [362, 138] width 187 height 9
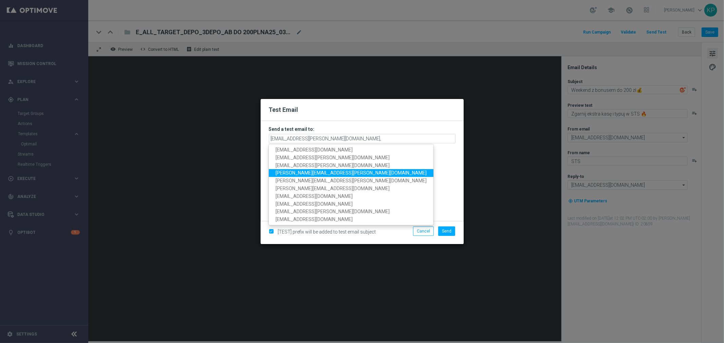
click at [320, 174] on span "[PERSON_NAME][EMAIL_ADDRESS][PERSON_NAME][DOMAIN_NAME]" at bounding box center [350, 172] width 151 height 5
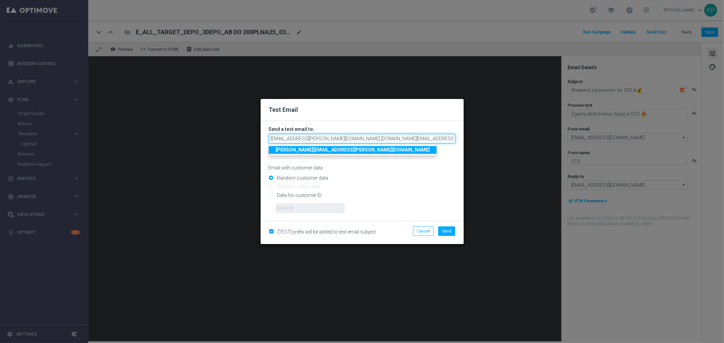
click at [383, 138] on input "[EMAIL_ADDRESS][PERSON_NAME][DOMAIN_NAME],[DOMAIN_NAME][EMAIL_ADDRESS][PERSON_N…" at bounding box center [362, 138] width 187 height 9
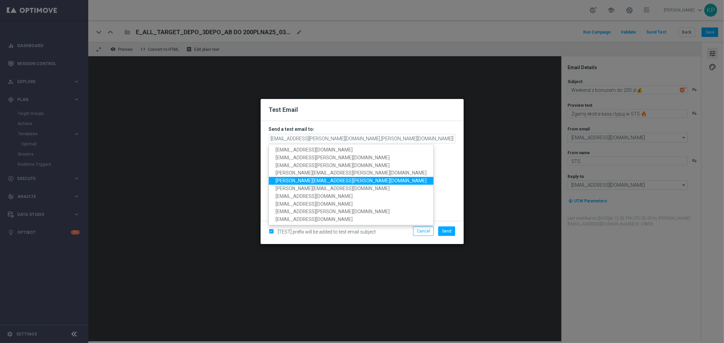
click at [324, 181] on span "[PERSON_NAME][EMAIL_ADDRESS][PERSON_NAME][DOMAIN_NAME]" at bounding box center [350, 180] width 151 height 5
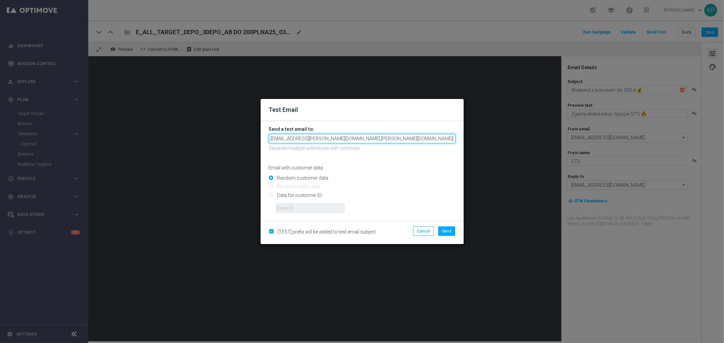
click at [446, 139] on input "[EMAIL_ADDRESS][PERSON_NAME][DOMAIN_NAME],[PERSON_NAME][DOMAIN_NAME][EMAIL_ADDR…" at bounding box center [362, 138] width 187 height 9
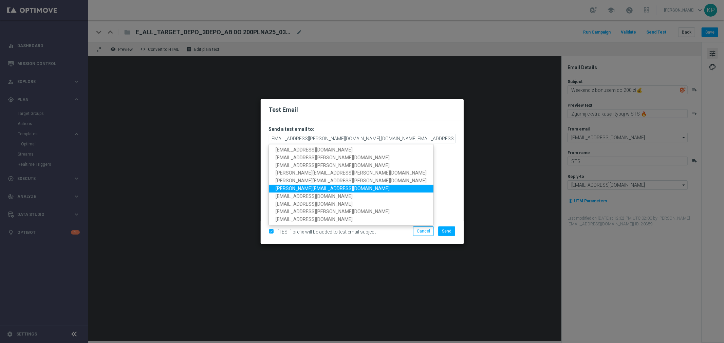
click at [314, 187] on span "[PERSON_NAME][EMAIL_ADDRESS][DOMAIN_NAME]" at bounding box center [332, 188] width 114 height 5
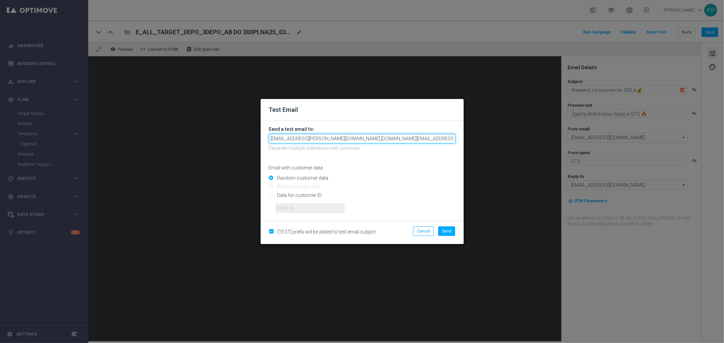
scroll to position [0, 28]
drag, startPoint x: 386, startPoint y: 140, endPoint x: 478, endPoint y: 145, distance: 92.0
click at [477, 145] on modal-container "Test Email Send a test email to: [EMAIL_ADDRESS][PERSON_NAME][DOMAIN_NAME],[DOM…" at bounding box center [362, 171] width 724 height 343
click at [442, 141] on input "[EMAIL_ADDRESS][PERSON_NAME][DOMAIN_NAME],[DOMAIN_NAME][EMAIL_ADDRESS][PERSON_N…" at bounding box center [362, 138] width 187 height 9
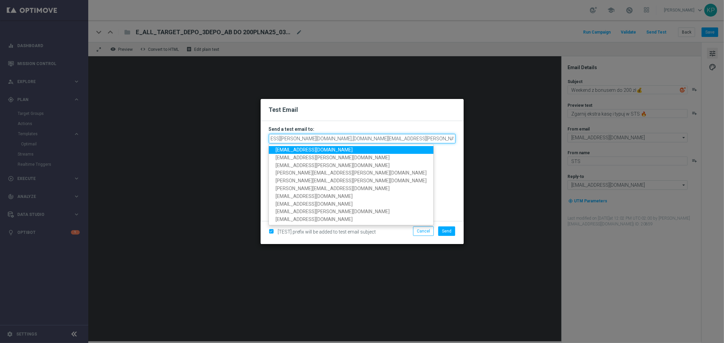
scroll to position [0, 29]
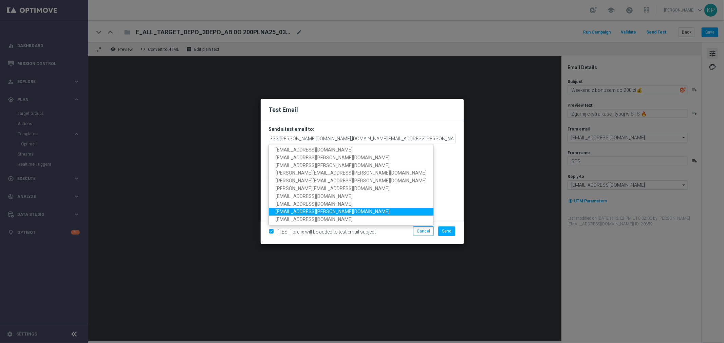
click at [310, 211] on span "[EMAIL_ADDRESS][PERSON_NAME][DOMAIN_NAME]" at bounding box center [332, 211] width 114 height 5
type input "[EMAIL_ADDRESS][PERSON_NAME][DOMAIN_NAME],[PERSON_NAME][DOMAIN_NAME][EMAIL_ADDR…"
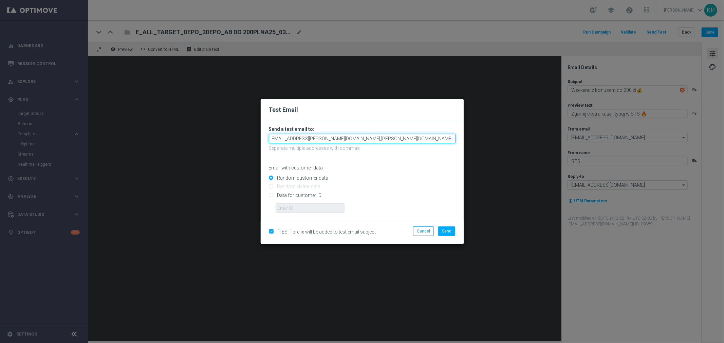
click at [411, 139] on input "[EMAIL_ADDRESS][PERSON_NAME][DOMAIN_NAME],[PERSON_NAME][DOMAIN_NAME][EMAIL_ADDR…" at bounding box center [362, 138] width 187 height 9
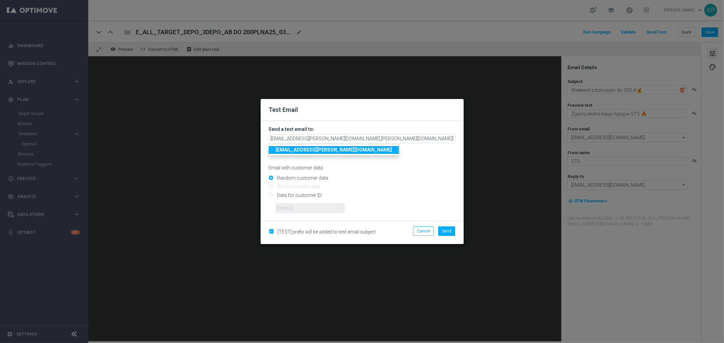
click at [412, 157] on div "Email with customer data" at bounding box center [362, 162] width 187 height 18
click at [443, 232] on span "Send" at bounding box center [446, 231] width 9 height 5
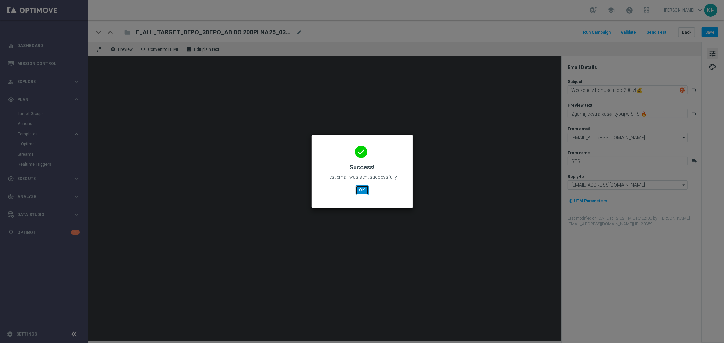
click at [356, 189] on button "OK" at bounding box center [362, 190] width 13 height 9
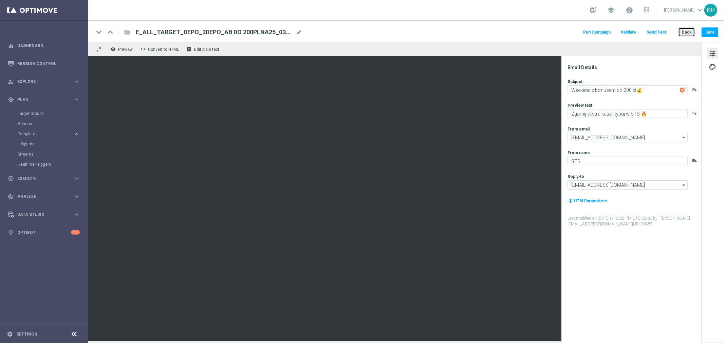
click at [683, 31] on button "Back" at bounding box center [686, 31] width 17 height 9
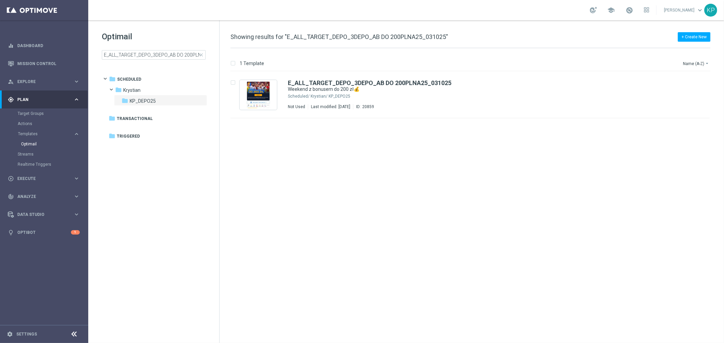
click at [373, 13] on div "school [PERSON_NAME] keyboard_arrow_down KP" at bounding box center [405, 10] width 635 height 20
click at [170, 53] on input "E_ALL_TARGET_DEPO_3DEPO_AB DO 200PLNA25_031025" at bounding box center [154, 54] width 104 height 9
type input "E_ALL_TARGET_DEPO_3DEPO_AB DO 200PLNB50_031025"
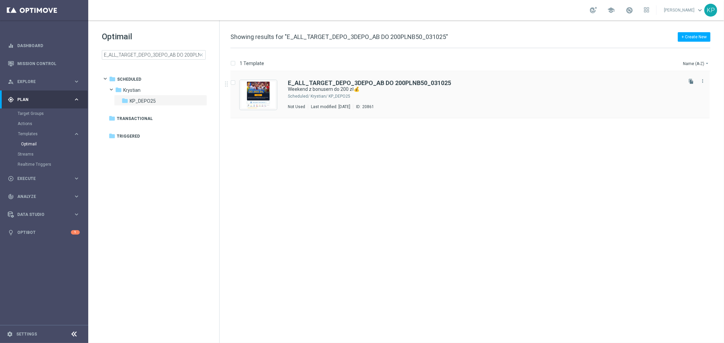
click at [597, 97] on div "Krystian/ KP_DEPO25" at bounding box center [495, 96] width 370 height 5
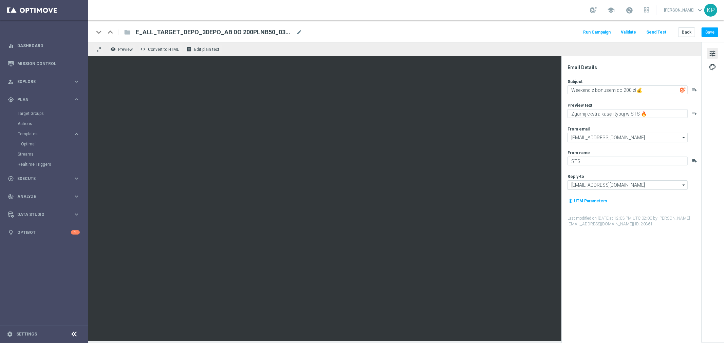
click at [657, 30] on button "Send Test" at bounding box center [656, 32] width 22 height 9
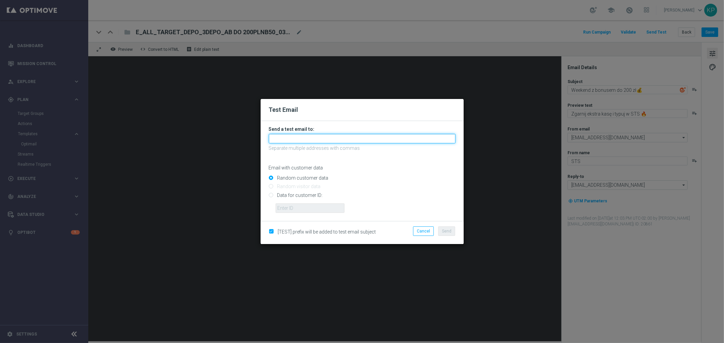
drag, startPoint x: 351, startPoint y: 136, endPoint x: 343, endPoint y: 141, distance: 10.1
click at [351, 137] on input "text" at bounding box center [362, 138] width 187 height 9
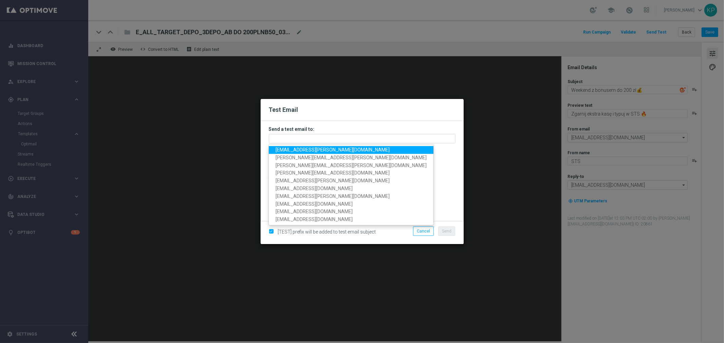
click at [326, 150] on span "[EMAIL_ADDRESS][PERSON_NAME][DOMAIN_NAME]" at bounding box center [332, 149] width 114 height 5
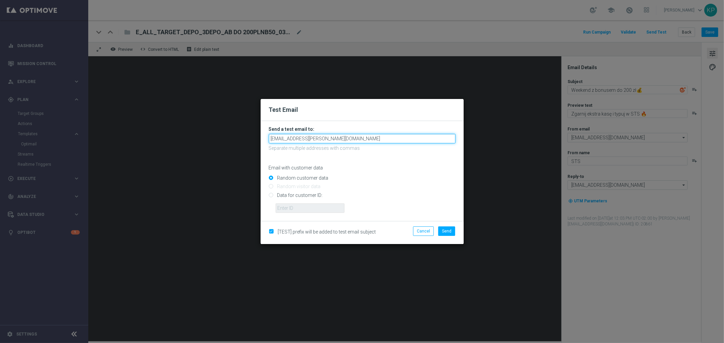
click at [346, 140] on input "[EMAIL_ADDRESS][PERSON_NAME][DOMAIN_NAME]" at bounding box center [362, 138] width 187 height 9
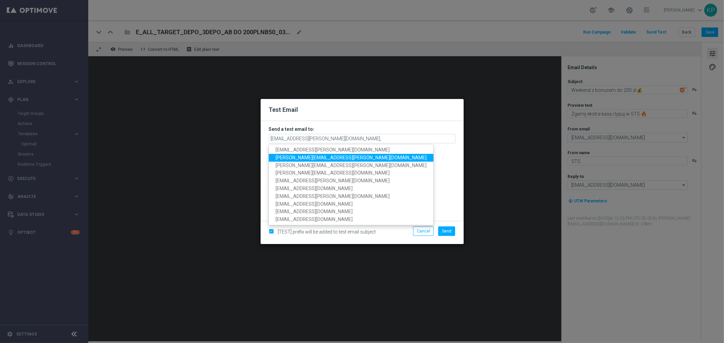
drag, startPoint x: 317, startPoint y: 154, endPoint x: 339, endPoint y: 153, distance: 21.8
click at [316, 155] on span "[PERSON_NAME][EMAIL_ADDRESS][PERSON_NAME][DOMAIN_NAME]" at bounding box center [350, 157] width 151 height 5
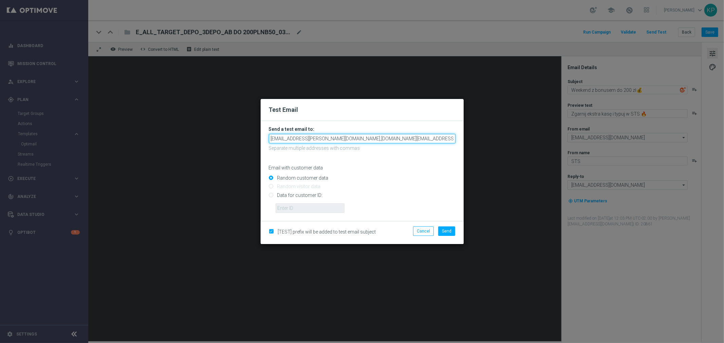
click at [389, 137] on input "[EMAIL_ADDRESS][PERSON_NAME][DOMAIN_NAME],[DOMAIN_NAME][EMAIL_ADDRESS][PERSON_N…" at bounding box center [362, 138] width 187 height 9
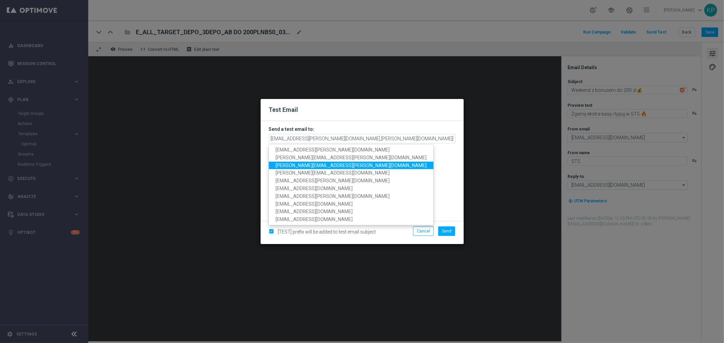
click at [317, 167] on span "[PERSON_NAME][EMAIL_ADDRESS][PERSON_NAME][DOMAIN_NAME]" at bounding box center [350, 165] width 151 height 5
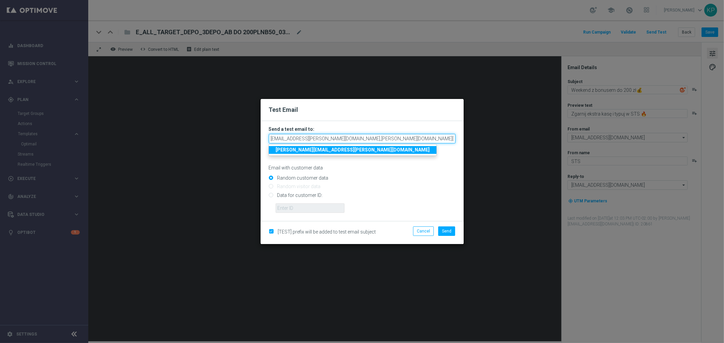
click at [445, 138] on input "[EMAIL_ADDRESS][PERSON_NAME][DOMAIN_NAME],[PERSON_NAME][DOMAIN_NAME][EMAIL_ADDR…" at bounding box center [362, 138] width 187 height 9
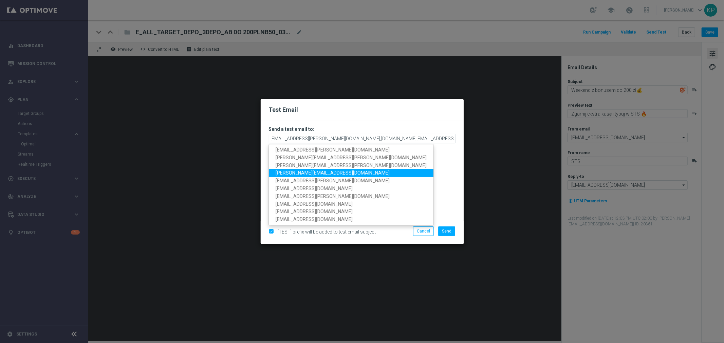
click at [320, 172] on span "[PERSON_NAME][EMAIL_ADDRESS][DOMAIN_NAME]" at bounding box center [332, 172] width 114 height 5
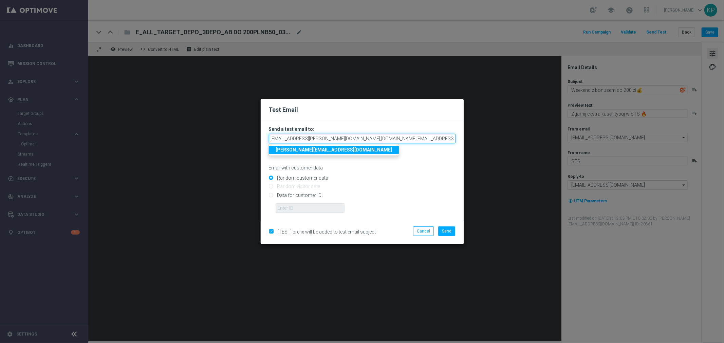
scroll to position [0, 28]
drag, startPoint x: 389, startPoint y: 136, endPoint x: 511, endPoint y: 141, distance: 121.6
click at [511, 141] on modal-container "Test Email Send a test email to: [EMAIL_ADDRESS][PERSON_NAME][DOMAIN_NAME],[DOM…" at bounding box center [362, 171] width 724 height 343
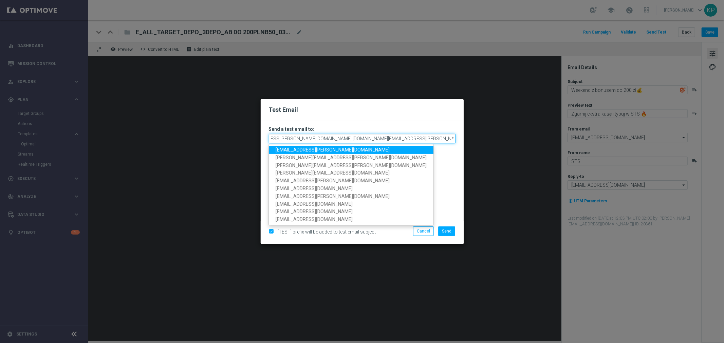
scroll to position [0, 29]
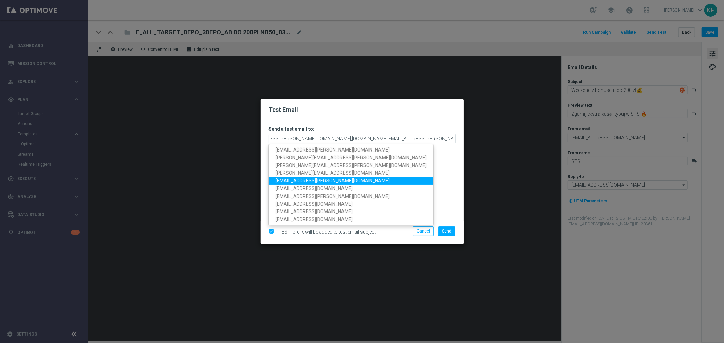
click at [324, 181] on link "[EMAIL_ADDRESS][PERSON_NAME][DOMAIN_NAME]" at bounding box center [351, 181] width 165 height 8
type input "[EMAIL_ADDRESS][PERSON_NAME][DOMAIN_NAME],[PERSON_NAME][DOMAIN_NAME][EMAIL_ADDR…"
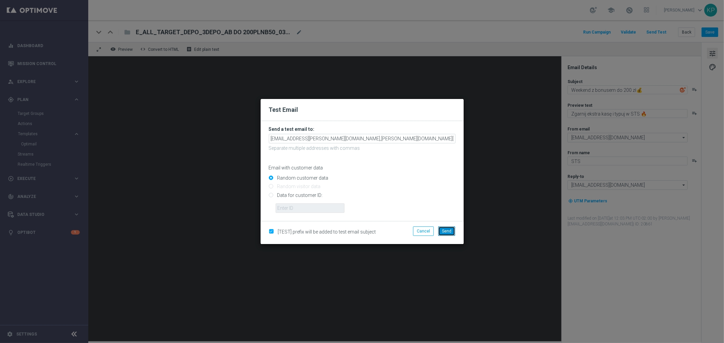
click at [443, 232] on span "Send" at bounding box center [446, 231] width 9 height 5
